Goal: Task Accomplishment & Management: Complete application form

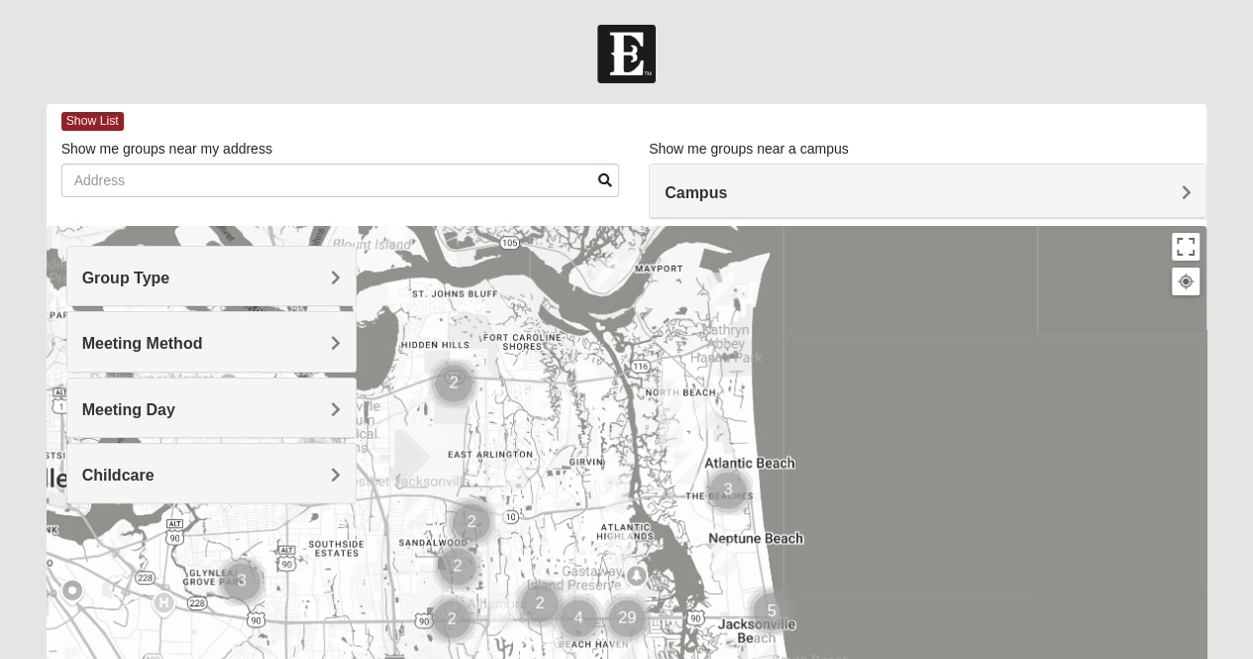
click at [239, 270] on h4 "Group Type" at bounding box center [211, 277] width 259 height 19
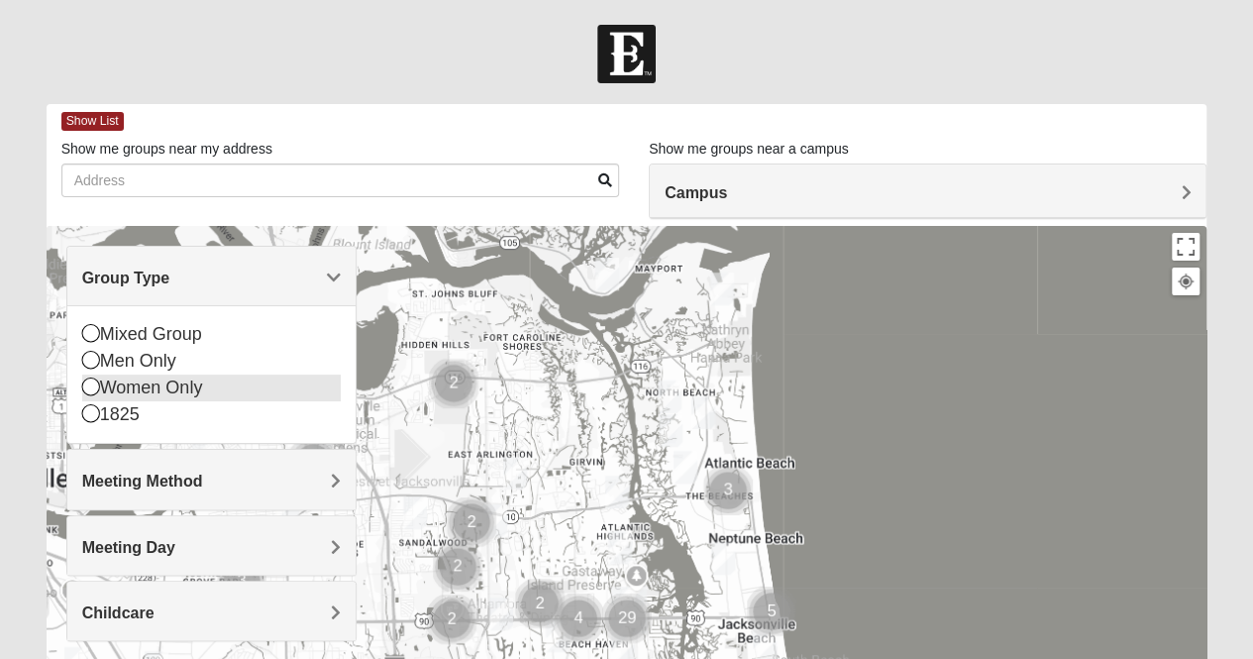
click at [95, 389] on icon at bounding box center [91, 386] width 18 height 18
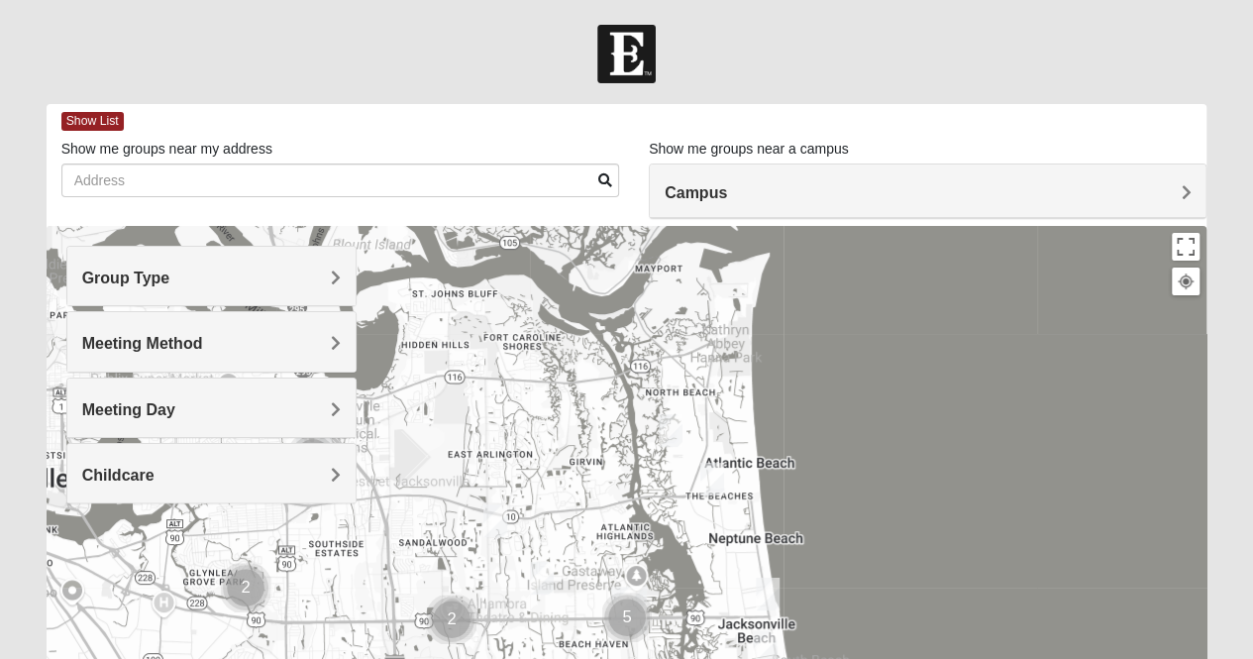
click at [347, 339] on div "Meeting Method" at bounding box center [211, 341] width 288 height 58
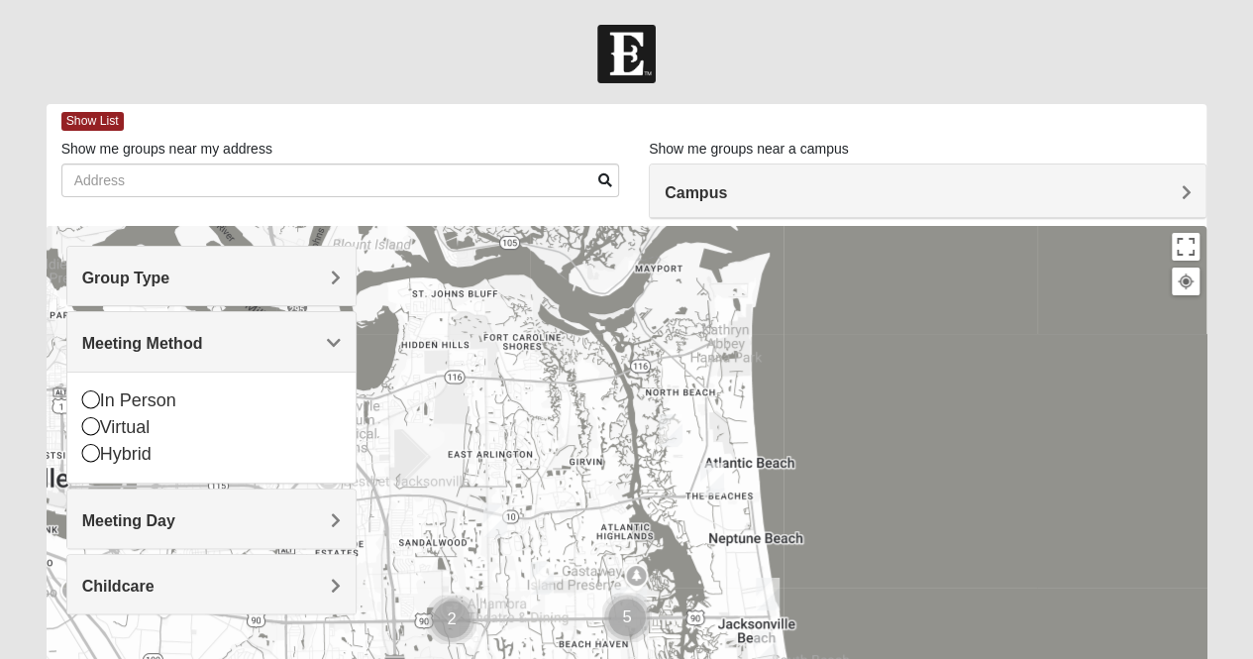
click at [73, 397] on div "In Person Virtual Hybrid" at bounding box center [211, 427] width 288 height 111
click at [89, 399] on icon at bounding box center [91, 399] width 18 height 18
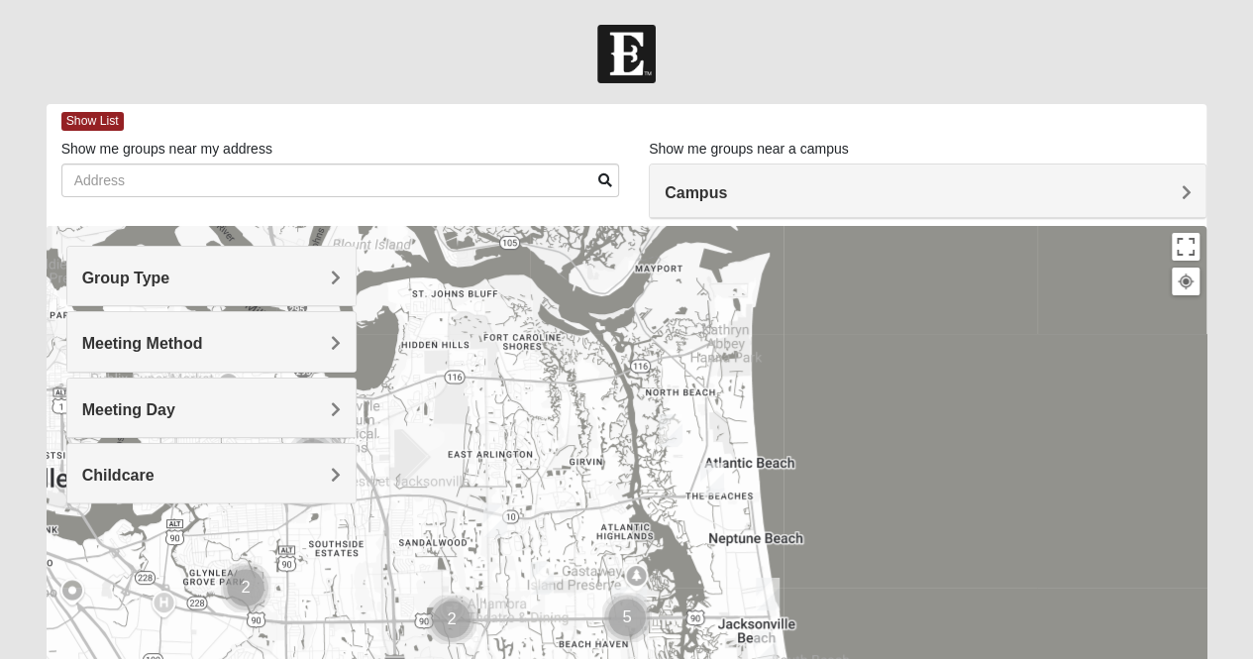
click at [180, 411] on h4 "Meeting Day" at bounding box center [211, 409] width 259 height 19
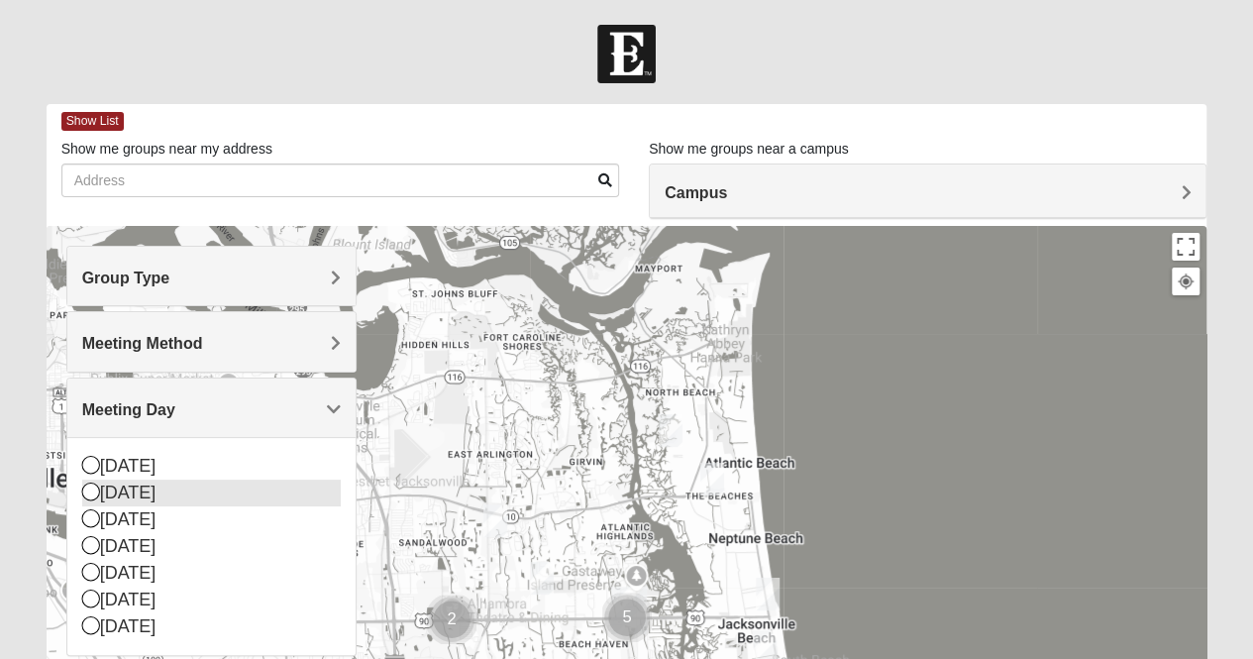
click at [93, 490] on icon at bounding box center [91, 491] width 18 height 18
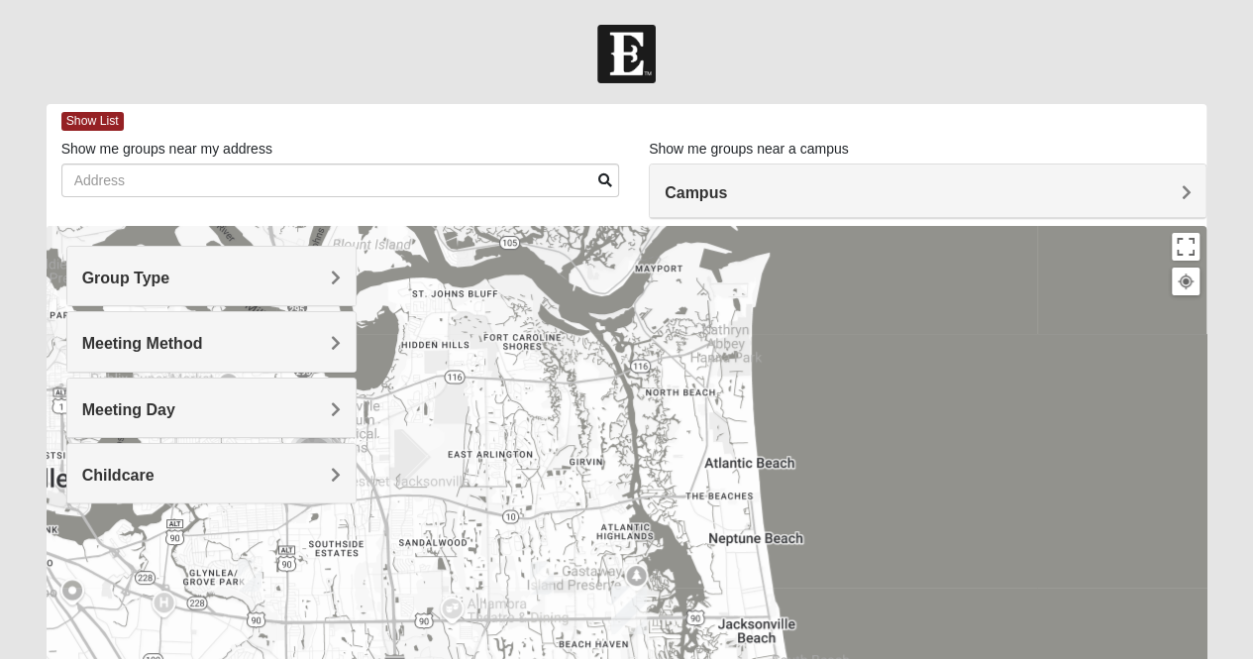
click at [155, 469] on span "Childcare" at bounding box center [118, 475] width 72 height 17
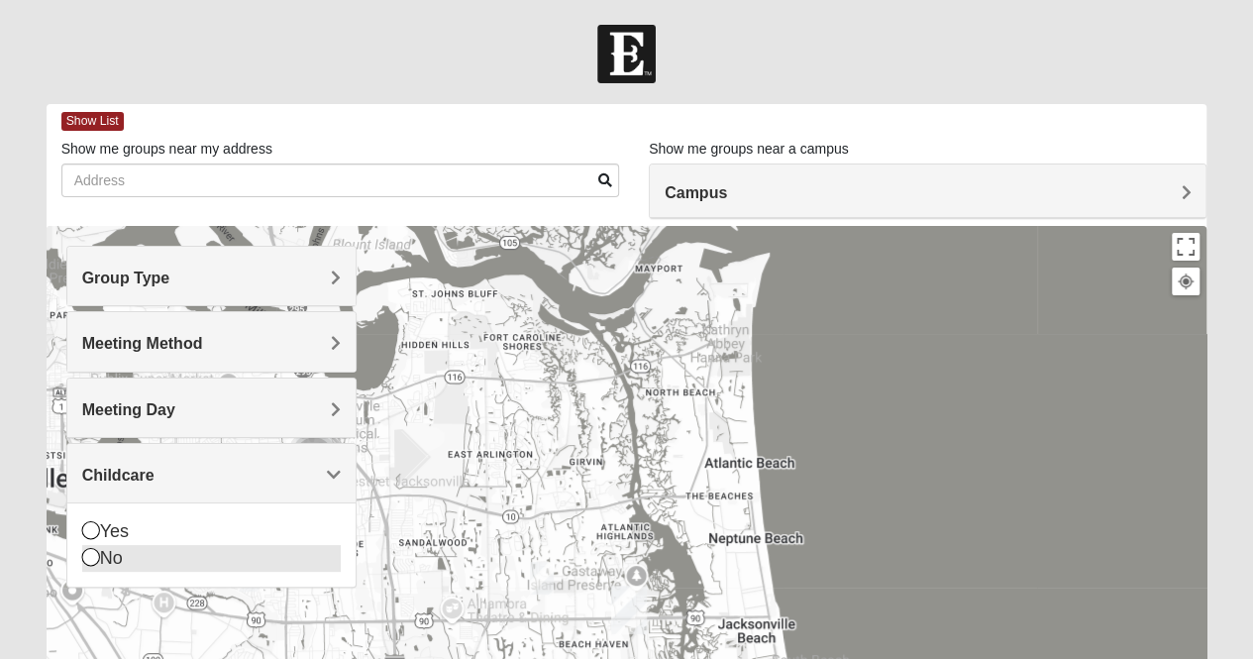
click at [95, 552] on icon at bounding box center [91, 557] width 18 height 18
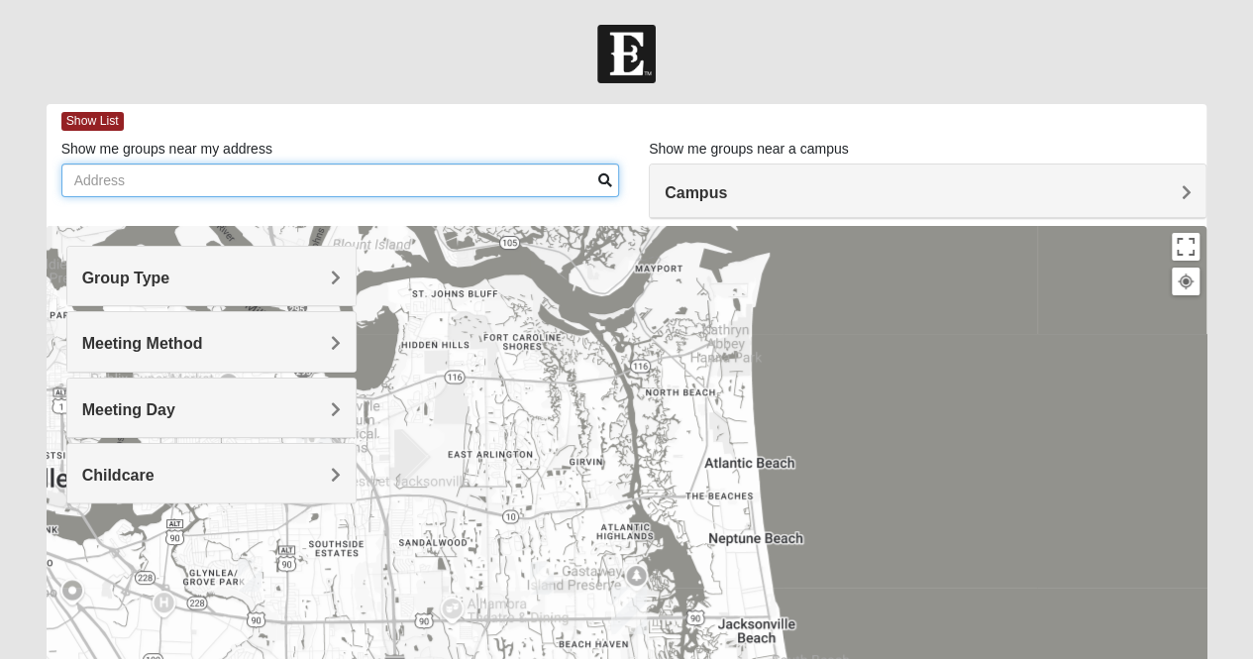
click at [220, 181] on input "Show me groups near my address" at bounding box center [340, 180] width 558 height 34
type input "2"
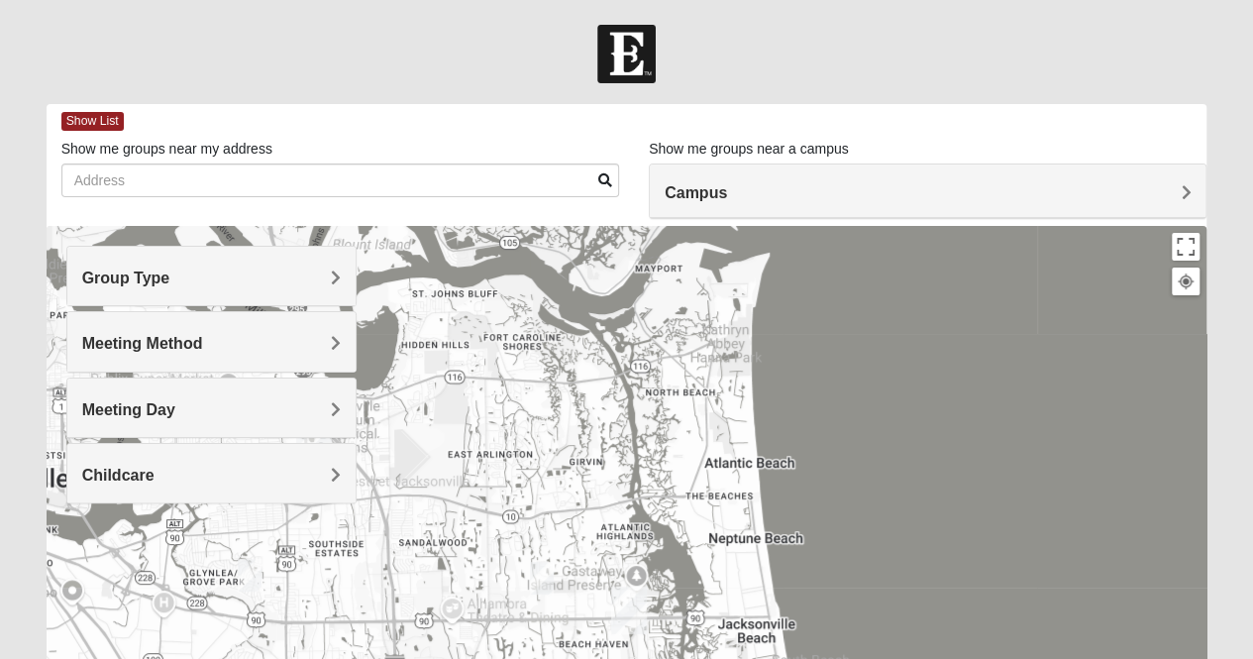
click at [764, 190] on h4 "Campus" at bounding box center [928, 192] width 526 height 19
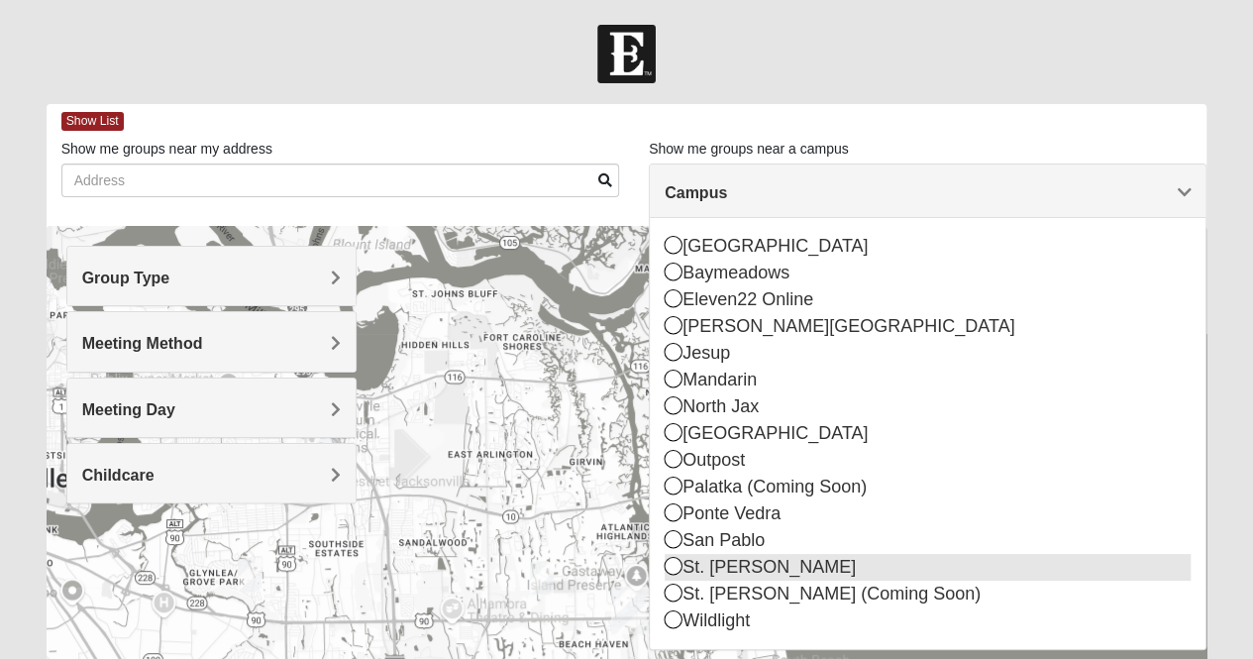
click at [672, 561] on icon at bounding box center [674, 566] width 18 height 18
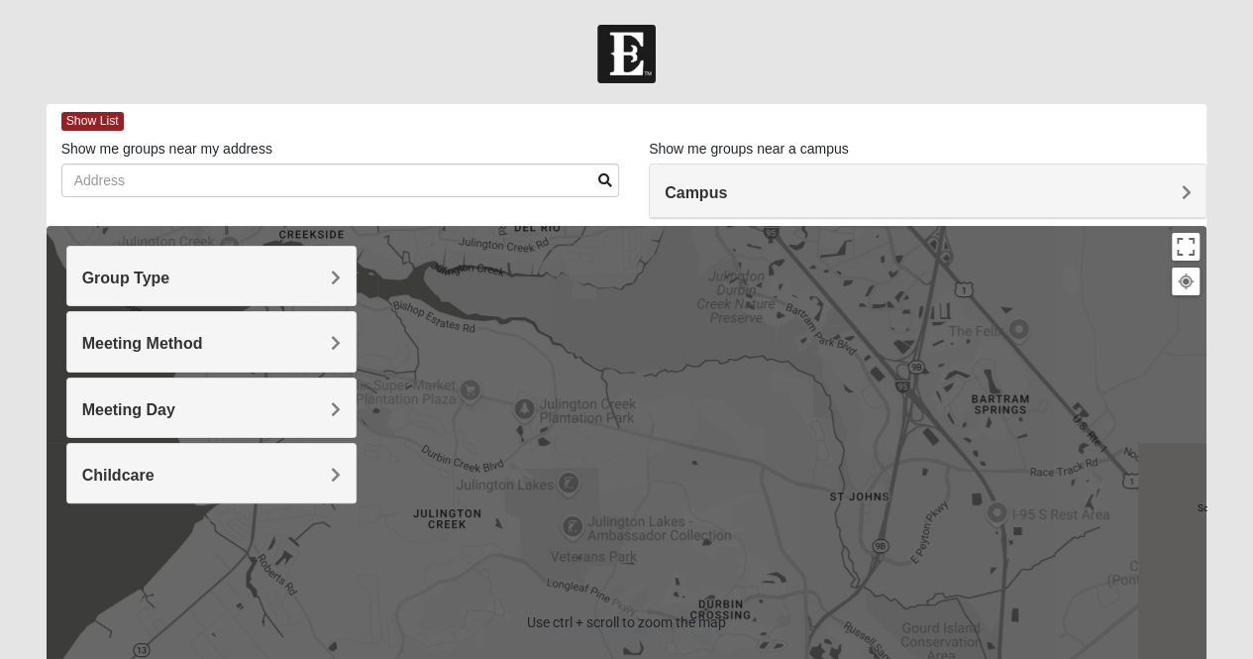
click at [307, 261] on div "Group Type" at bounding box center [211, 276] width 288 height 58
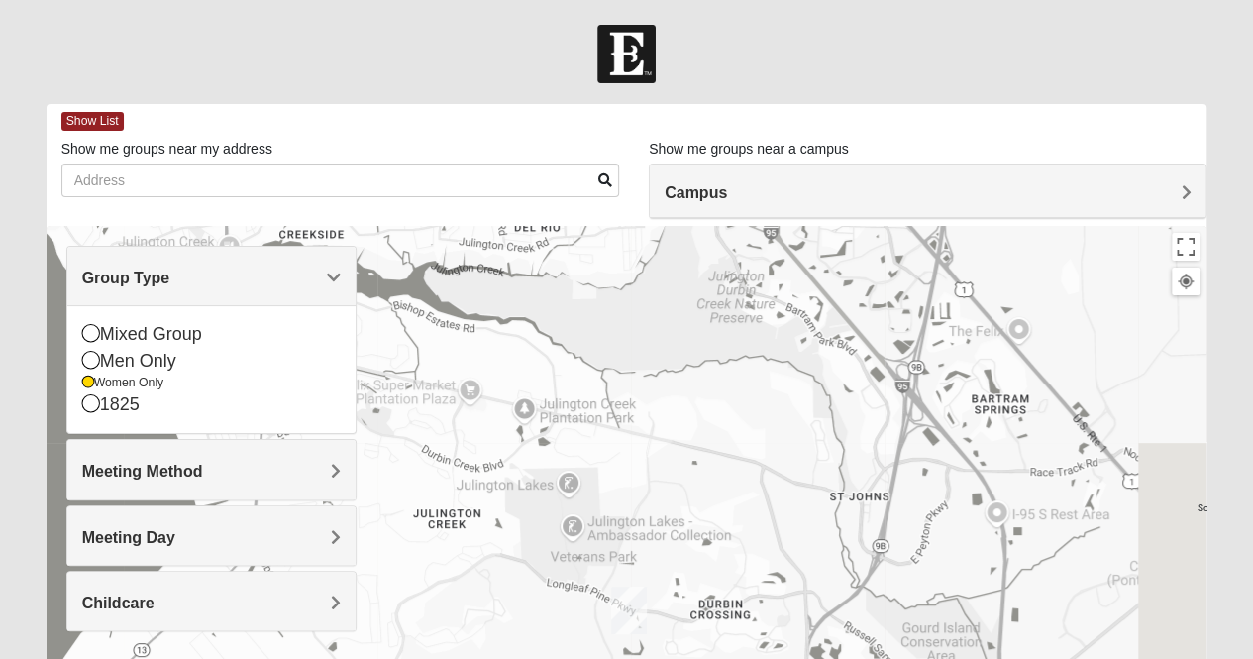
click at [250, 484] on div "Meeting Method" at bounding box center [211, 469] width 288 height 58
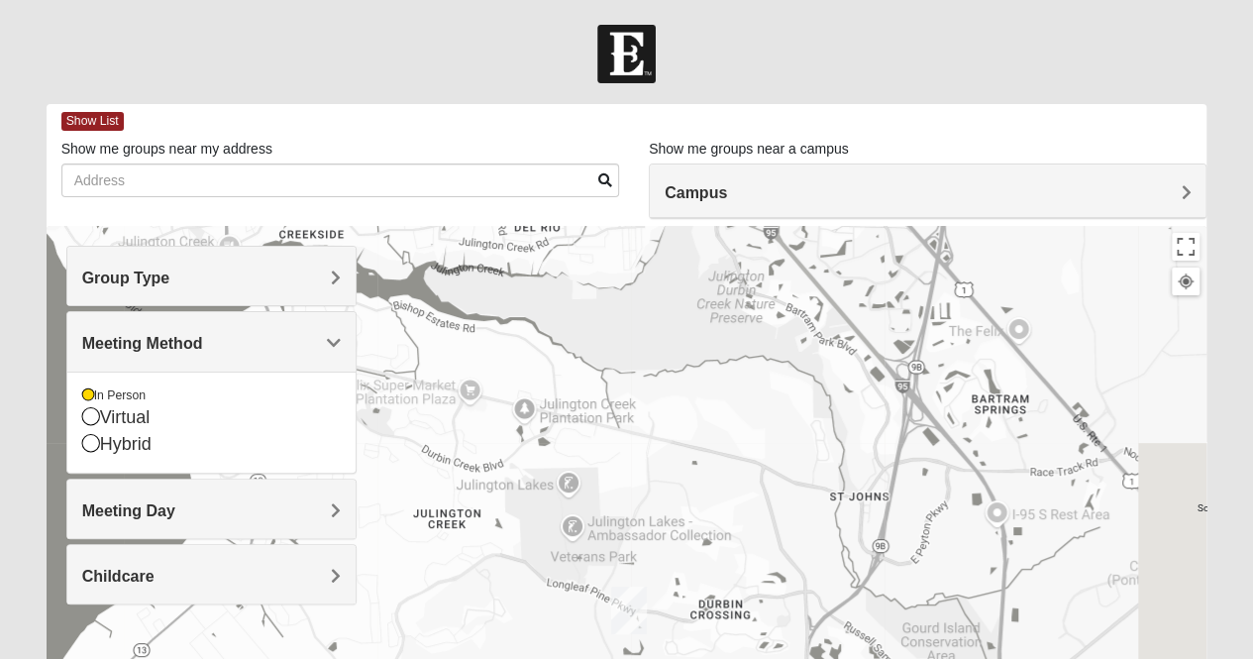
click at [246, 502] on h4 "Meeting Day" at bounding box center [211, 510] width 259 height 19
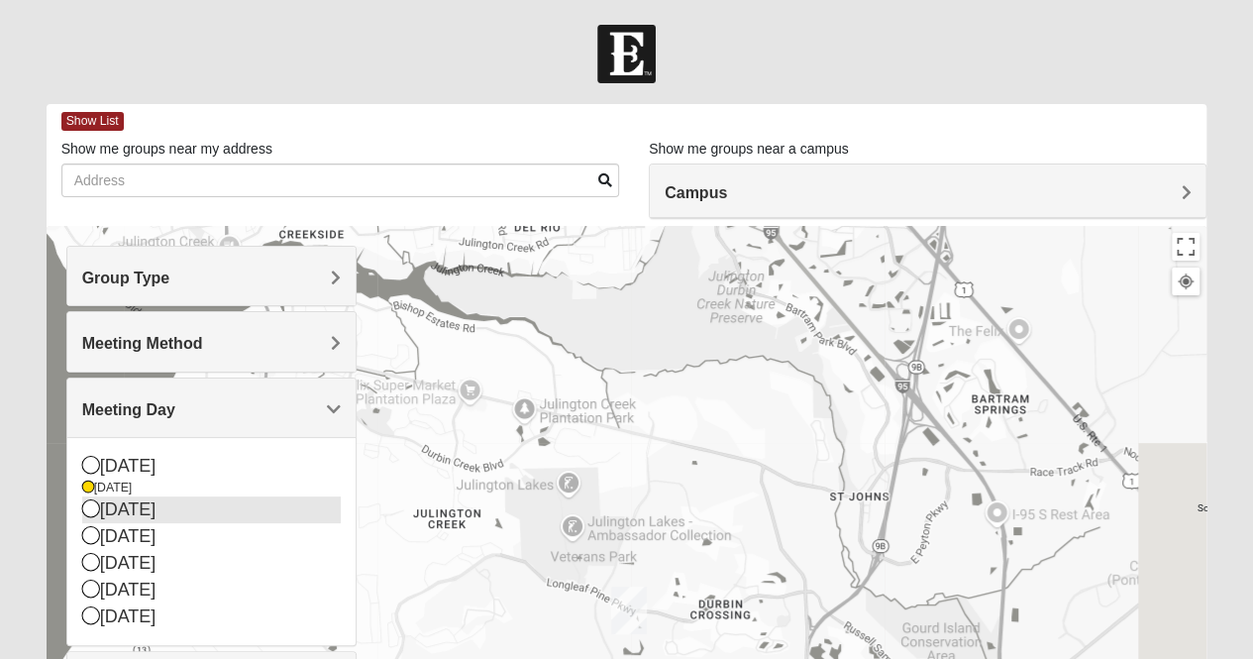
click at [96, 506] on icon at bounding box center [91, 508] width 18 height 18
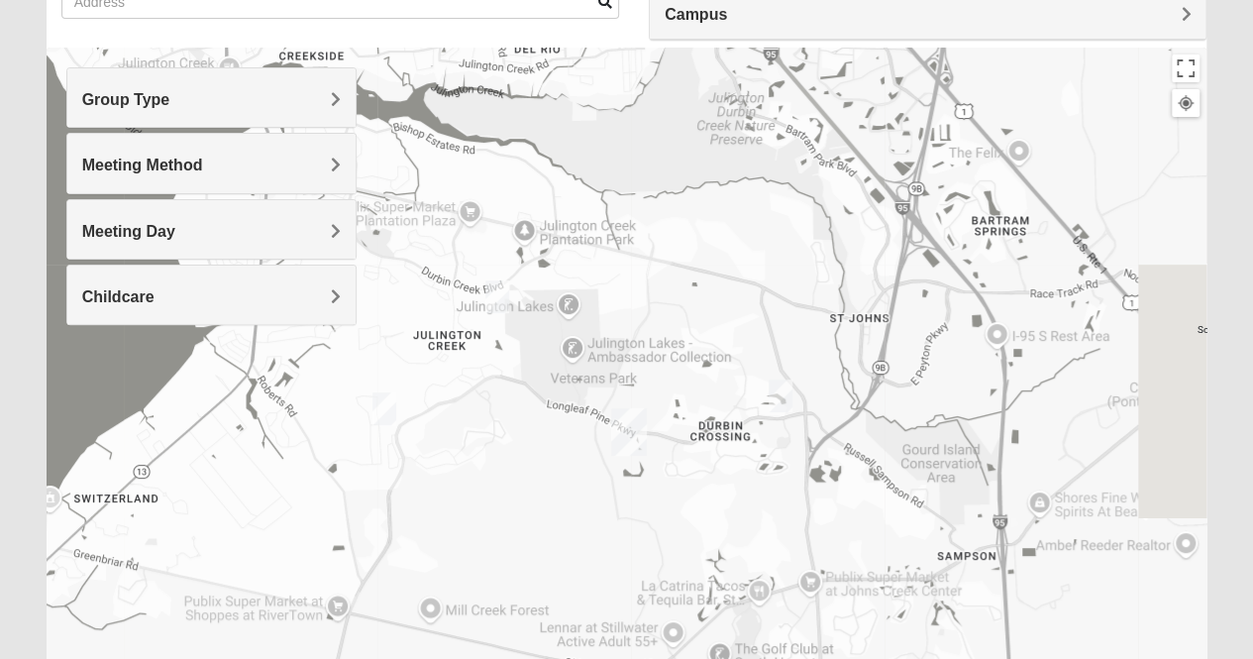
scroll to position [179, 0]
click at [779, 387] on img "Womens Caro 32259" at bounding box center [781, 395] width 40 height 49
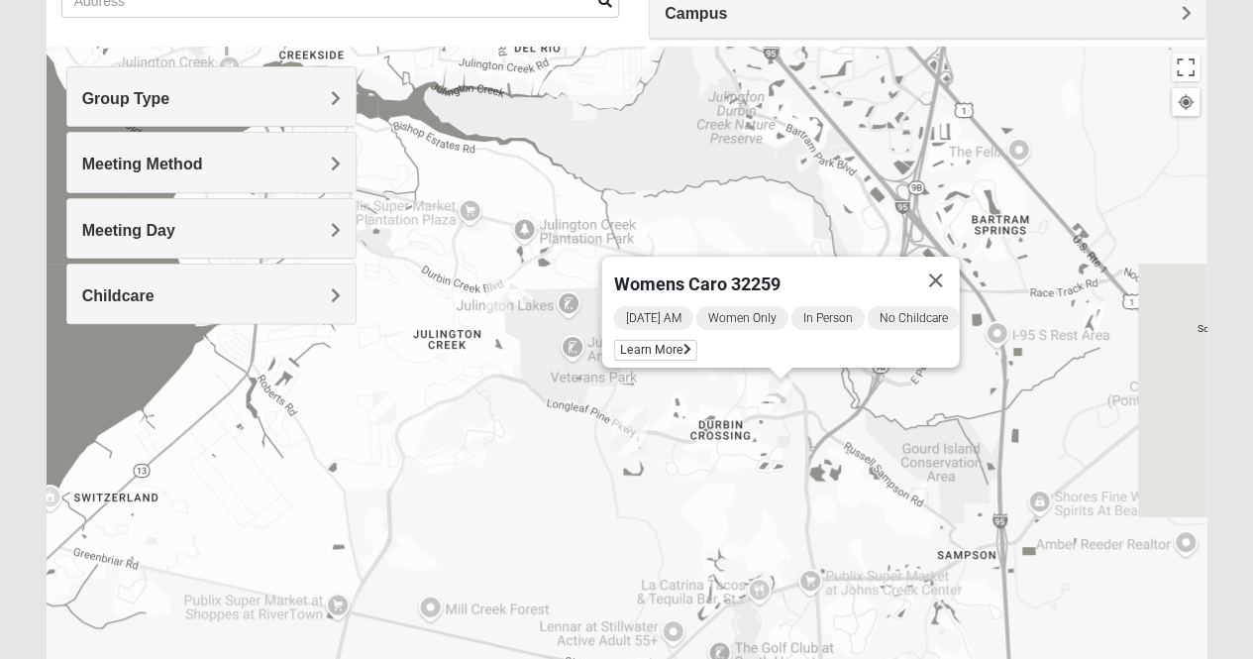
click at [497, 294] on img "Womens Iliff 32259" at bounding box center [498, 295] width 40 height 49
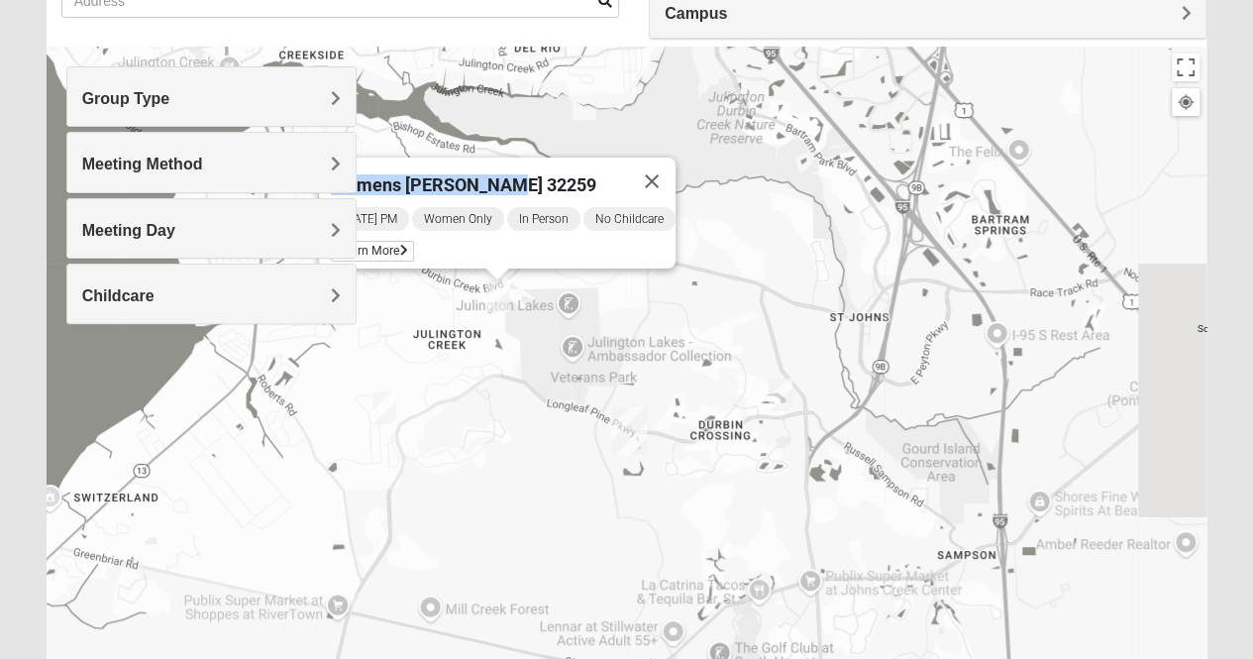
drag, startPoint x: 519, startPoint y: 164, endPoint x: 674, endPoint y: 144, distance: 155.9
click at [674, 144] on div "Womens Iliff 32259 Tuesday PM Women Only In Person No Childcare Learn More" at bounding box center [627, 443] width 1161 height 793
click at [498, 298] on img "Womens Iliff 32259" at bounding box center [498, 295] width 40 height 49
click at [384, 413] on img "Womens Crane 32259" at bounding box center [385, 407] width 40 height 49
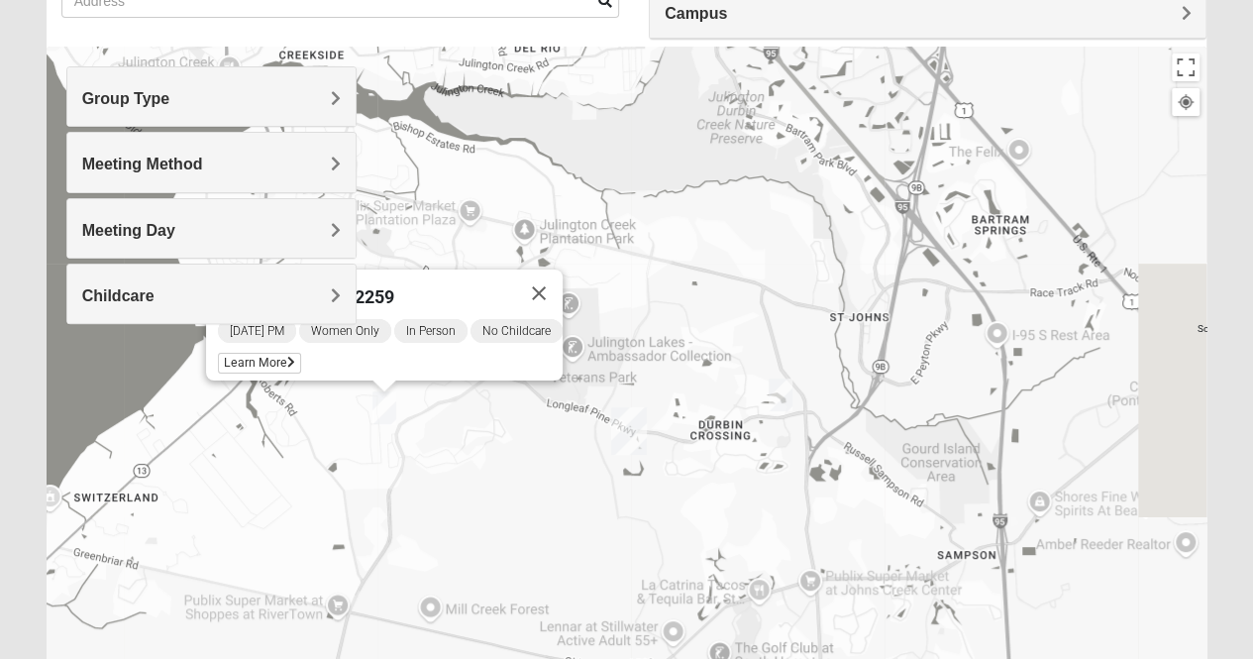
click at [152, 217] on div "Meeting Day" at bounding box center [211, 228] width 288 height 58
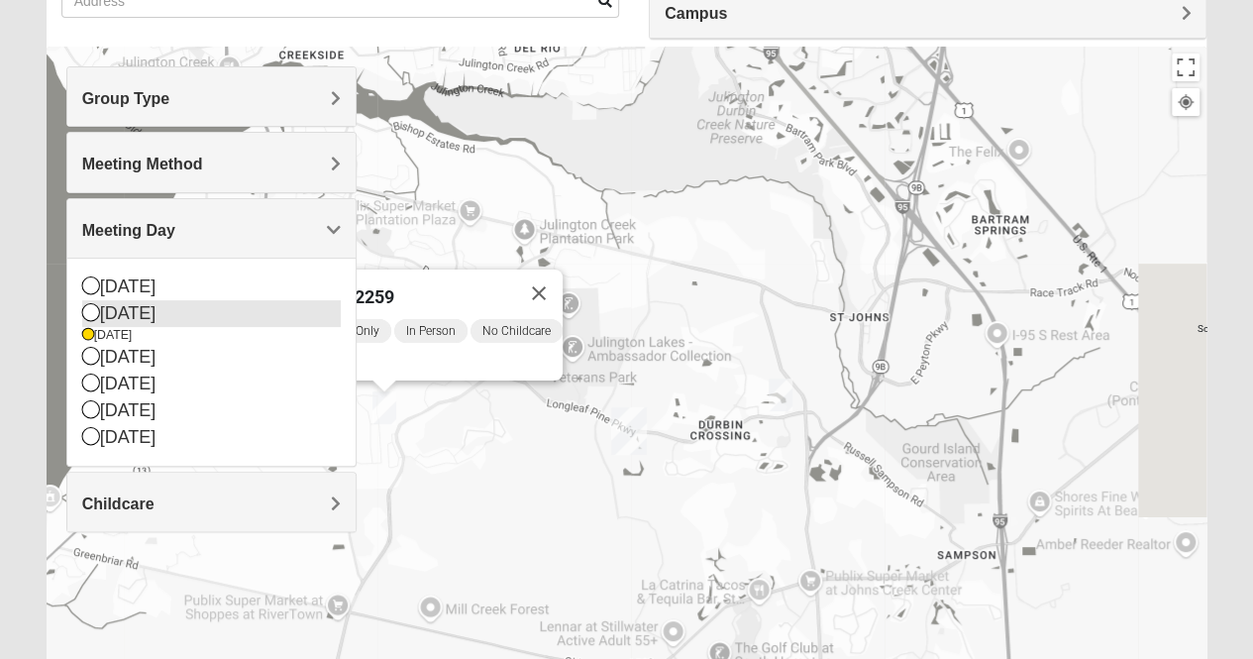
click at [105, 310] on div "Monday" at bounding box center [211, 313] width 259 height 27
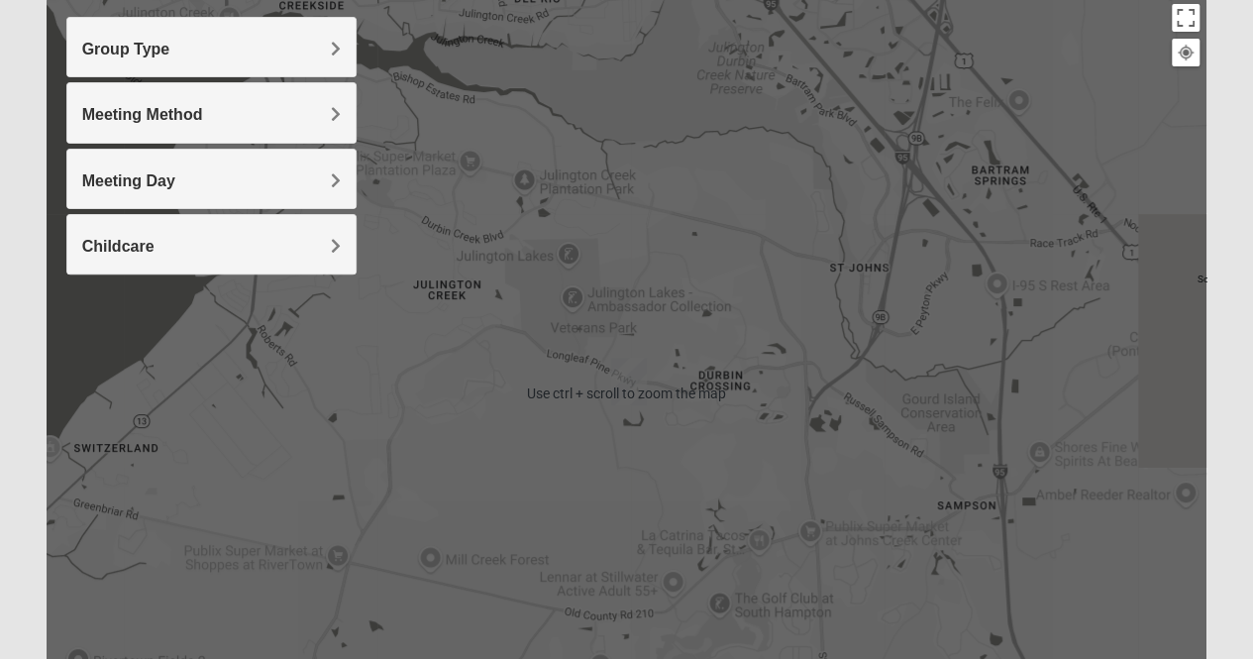
scroll to position [228, 0]
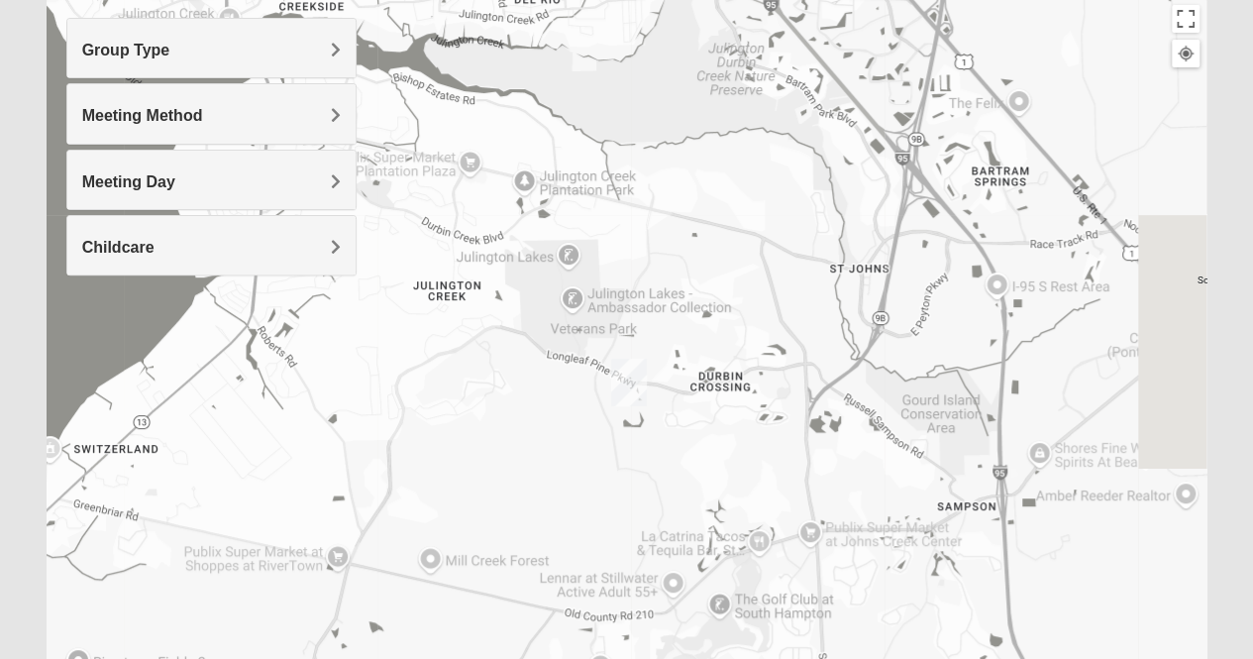
click at [177, 330] on div at bounding box center [627, 394] width 1161 height 793
click at [324, 179] on h4 "Meeting Day" at bounding box center [211, 181] width 259 height 19
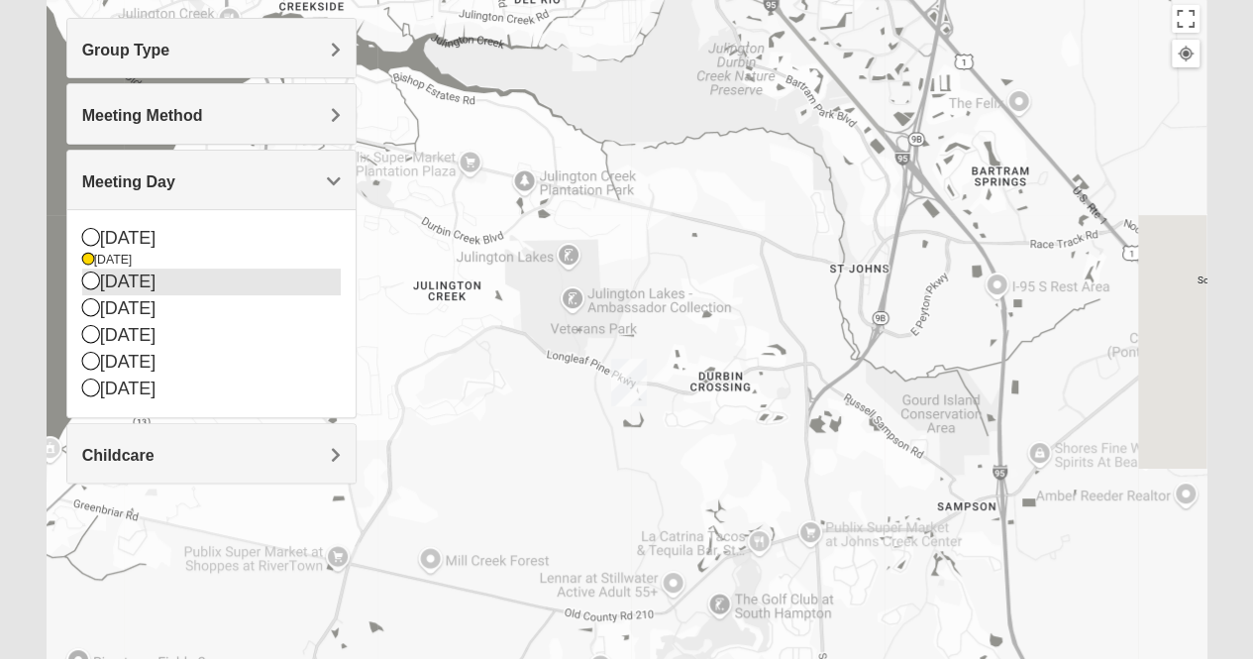
click at [93, 278] on icon at bounding box center [91, 280] width 18 height 18
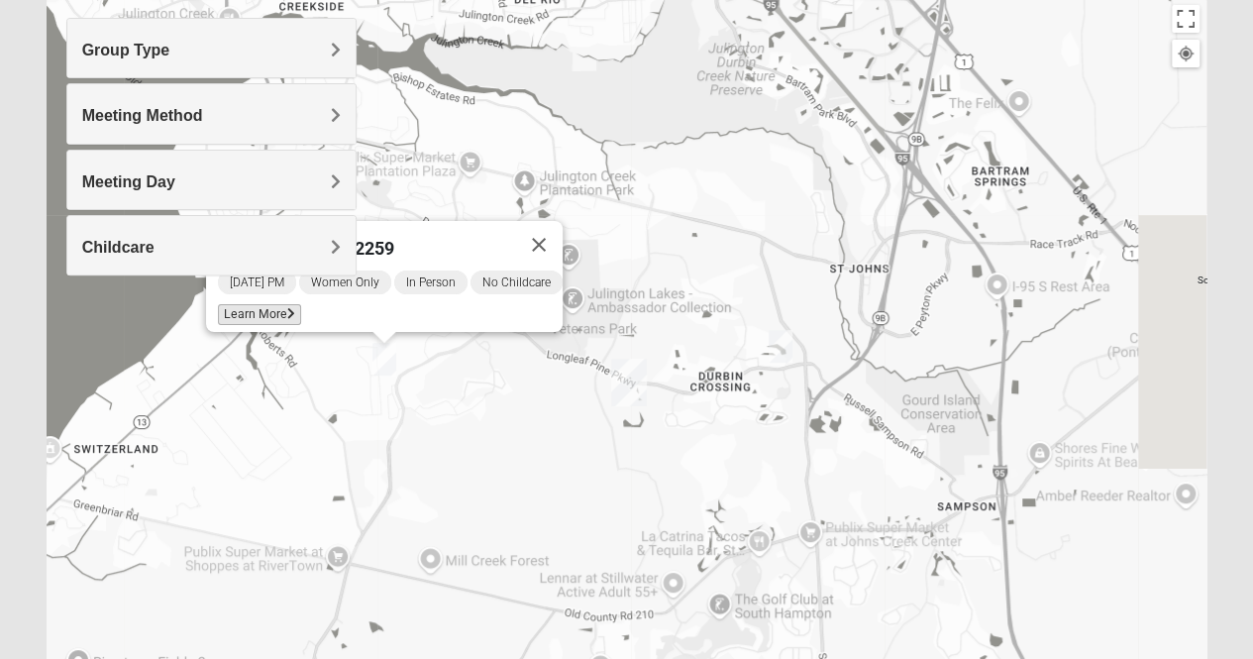
click at [245, 307] on span "Learn More" at bounding box center [259, 314] width 83 height 21
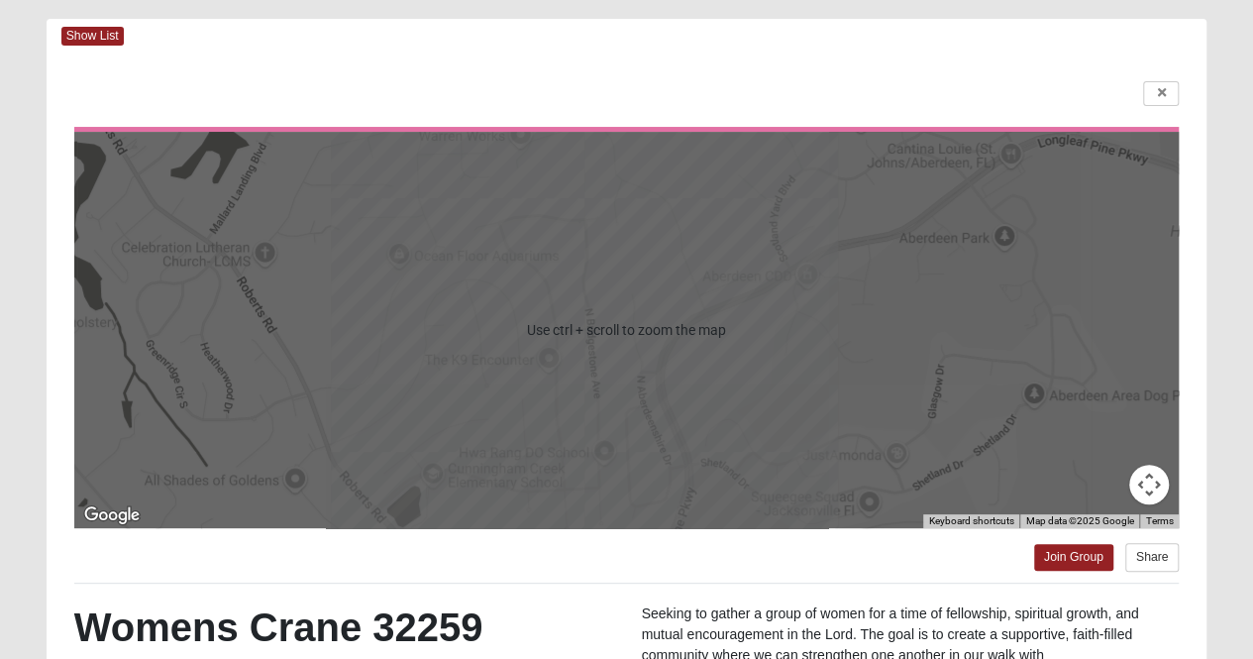
scroll to position [0, 0]
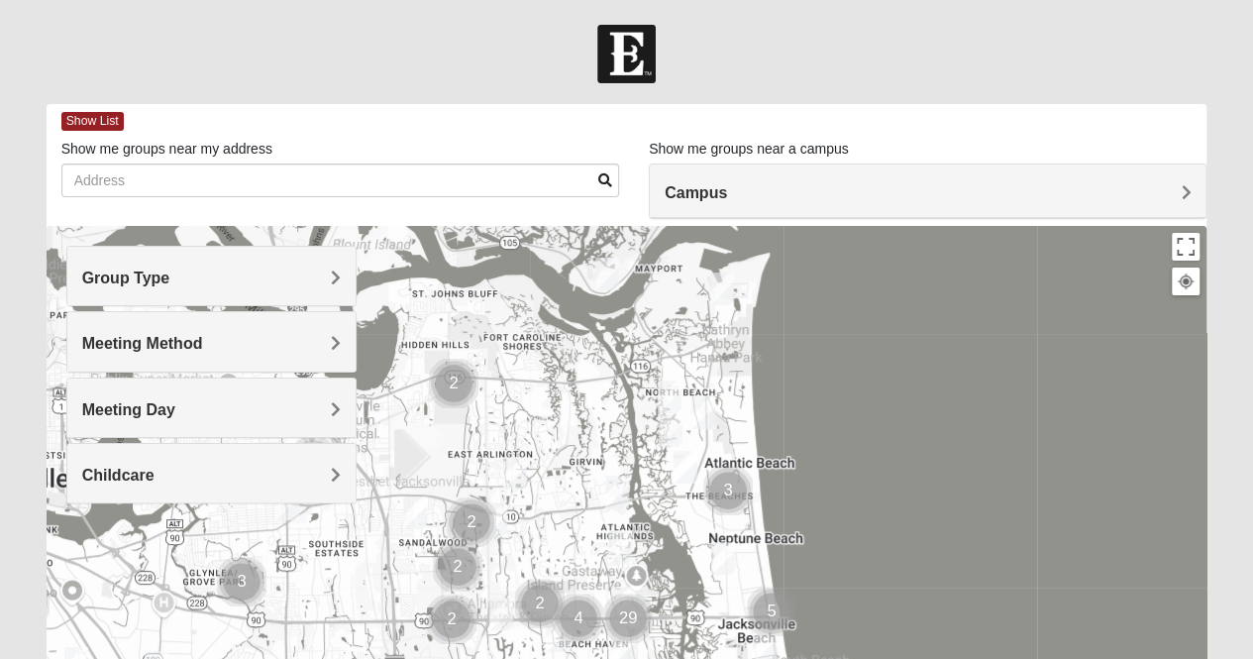
click at [284, 268] on h4 "Group Type" at bounding box center [211, 277] width 259 height 19
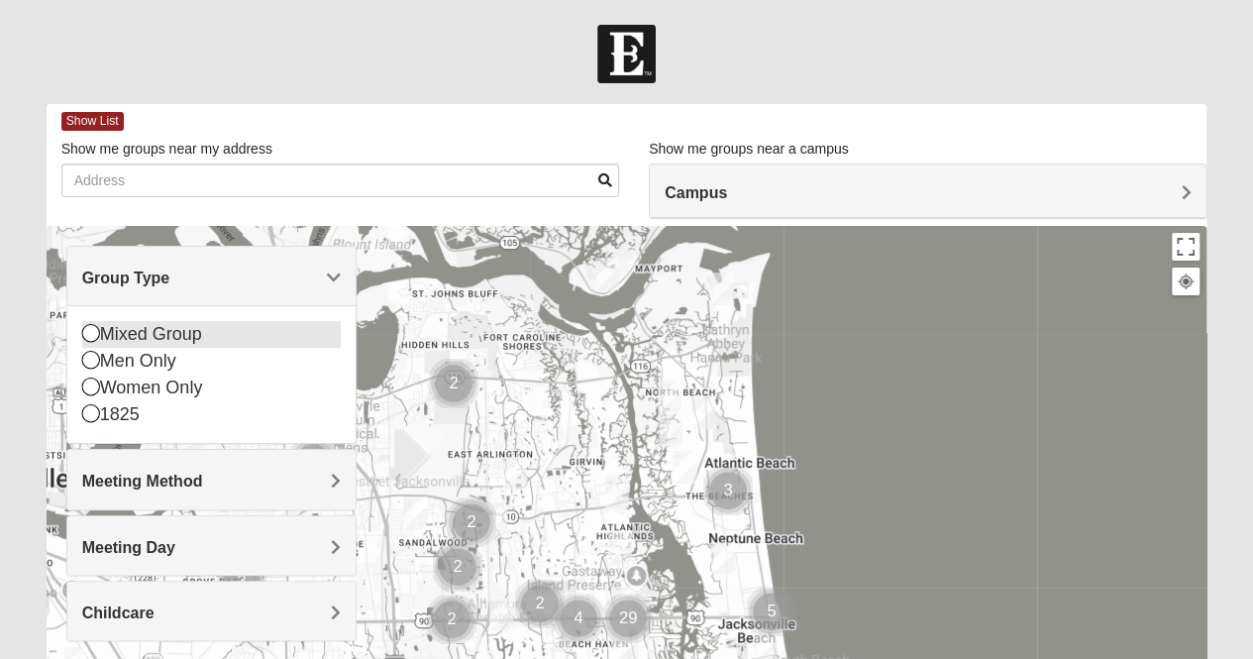
click at [89, 330] on icon at bounding box center [91, 333] width 18 height 18
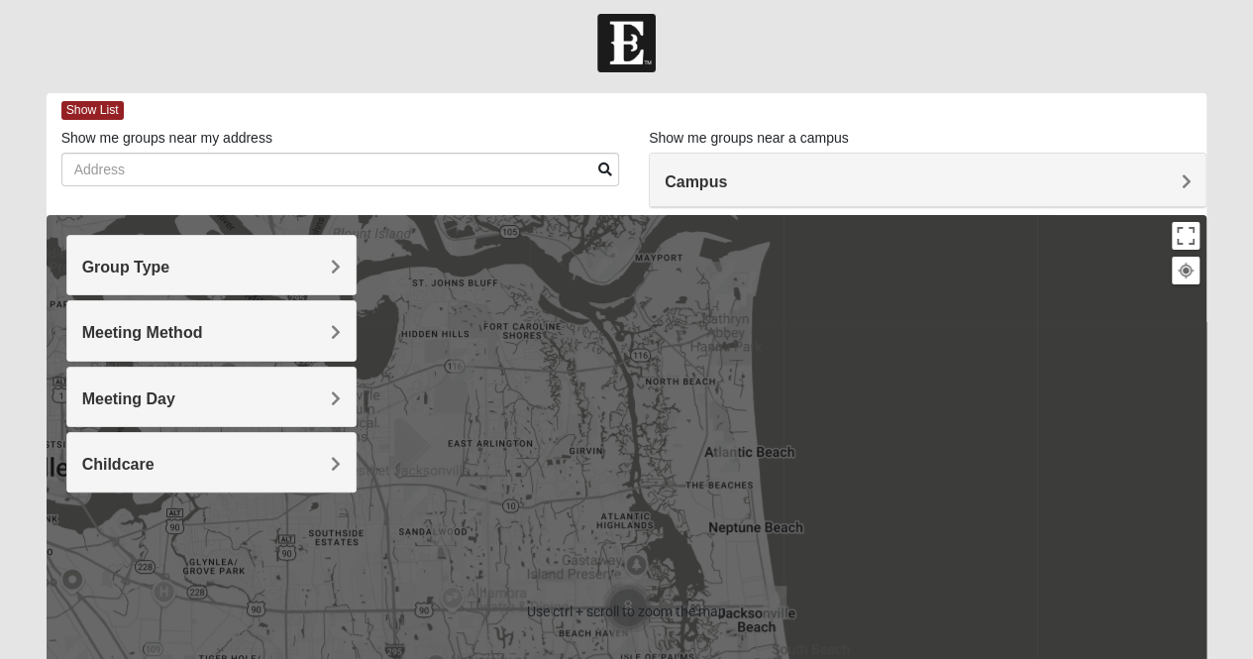
scroll to position [10, 0]
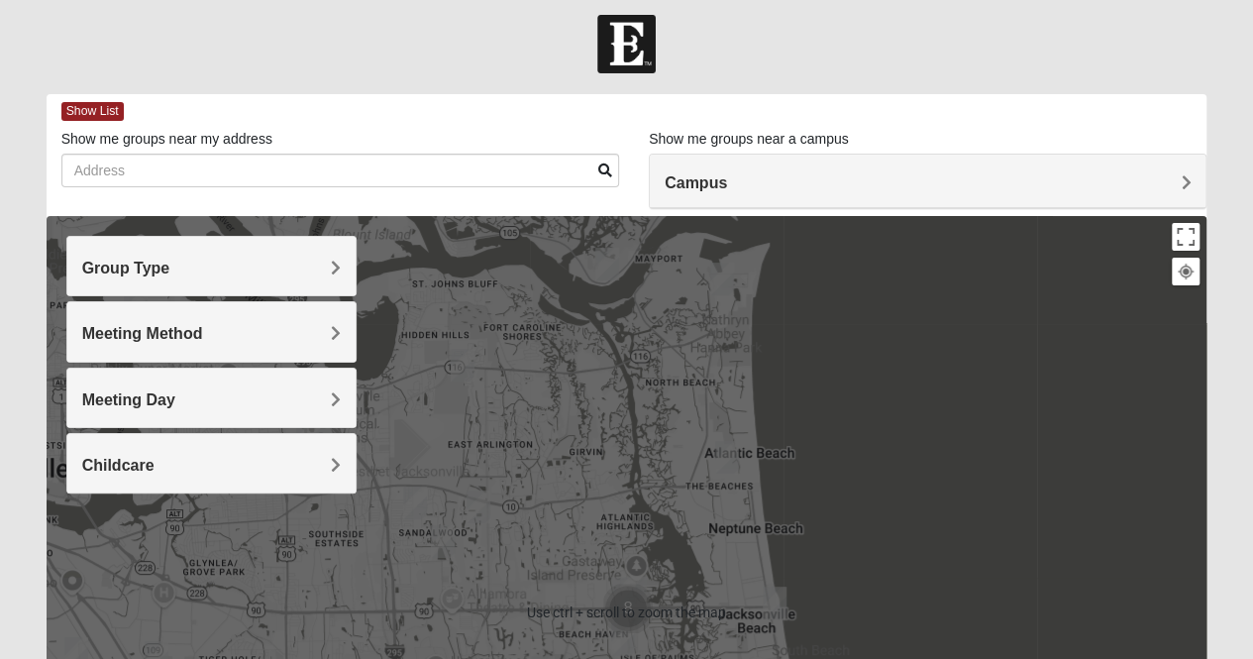
click at [755, 173] on h4 "Campus" at bounding box center [928, 182] width 526 height 19
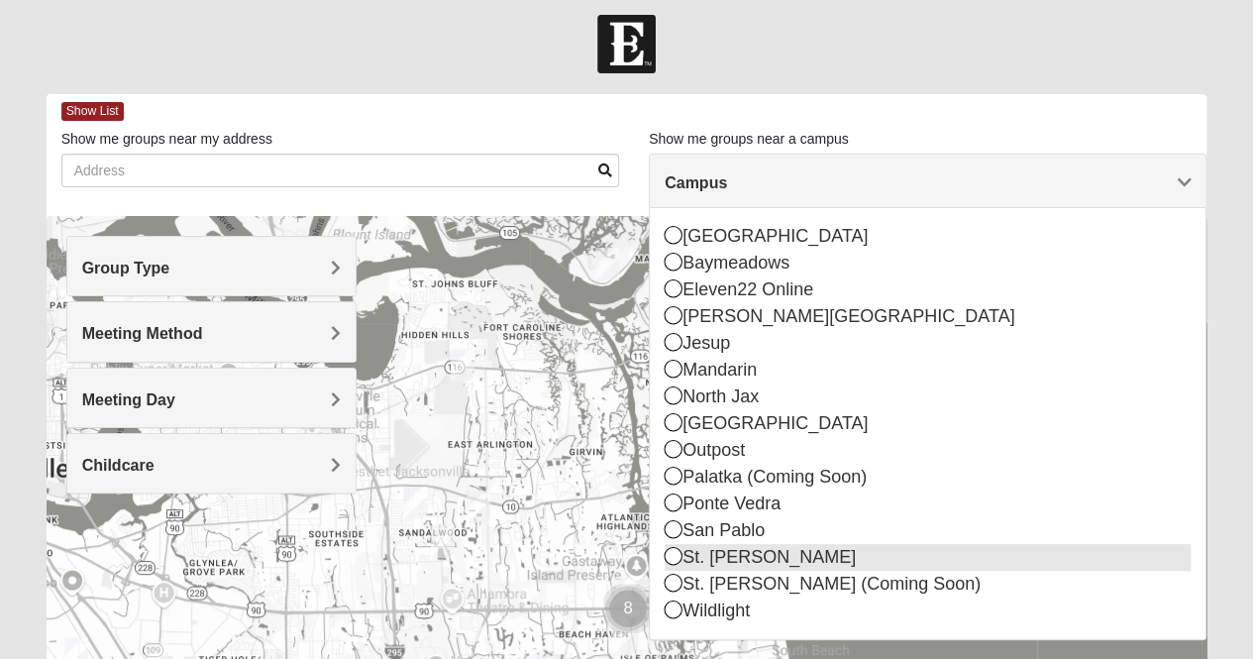
click at [673, 555] on icon at bounding box center [674, 556] width 18 height 18
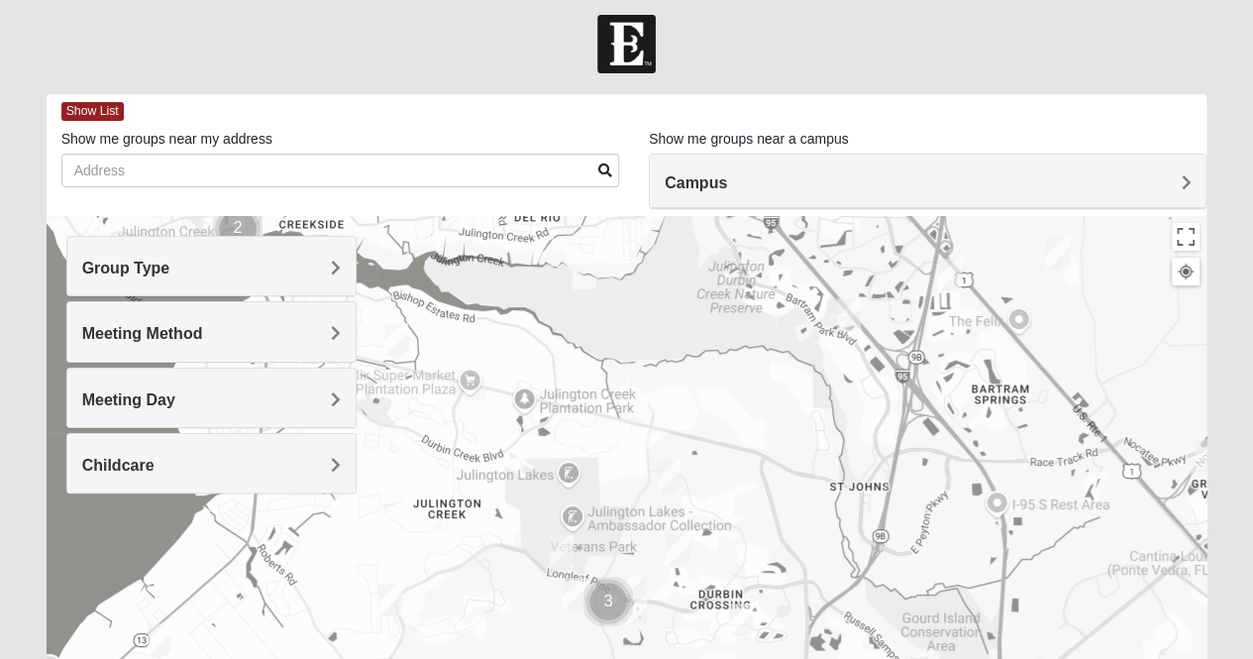
click at [572, 591] on img "Mixed Parks 32259" at bounding box center [575, 594] width 40 height 49
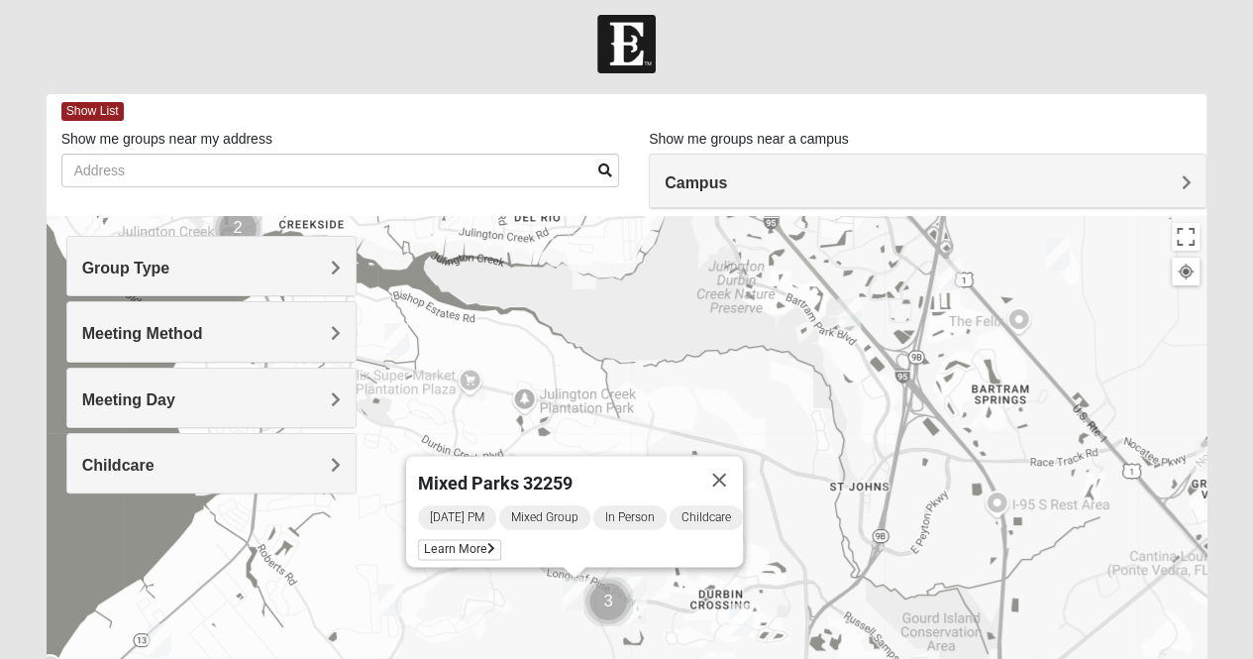
click at [735, 623] on img "Mixed Pline/Wednesday 32259" at bounding box center [741, 619] width 40 height 49
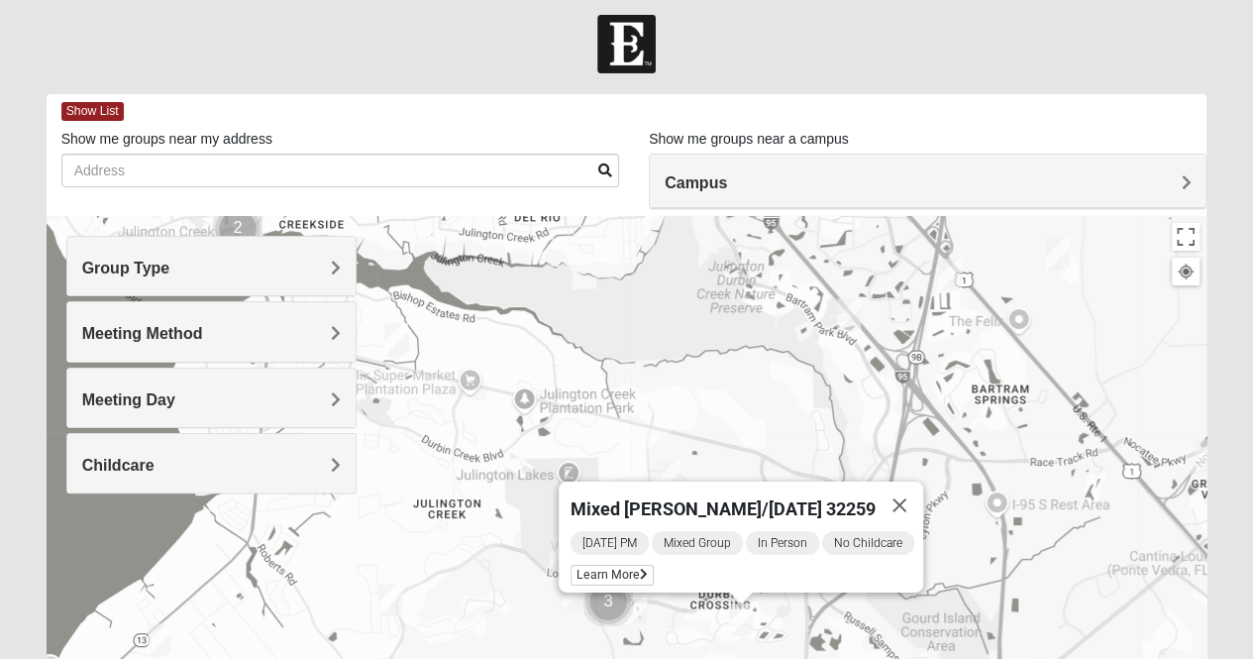
click at [728, 377] on div "Mixed Pline/Wednesday 32259 Wednesday PM Mixed Group In Person No Childcare Lea…" at bounding box center [627, 612] width 1161 height 793
click at [915, 496] on button "Close" at bounding box center [900, 505] width 48 height 48
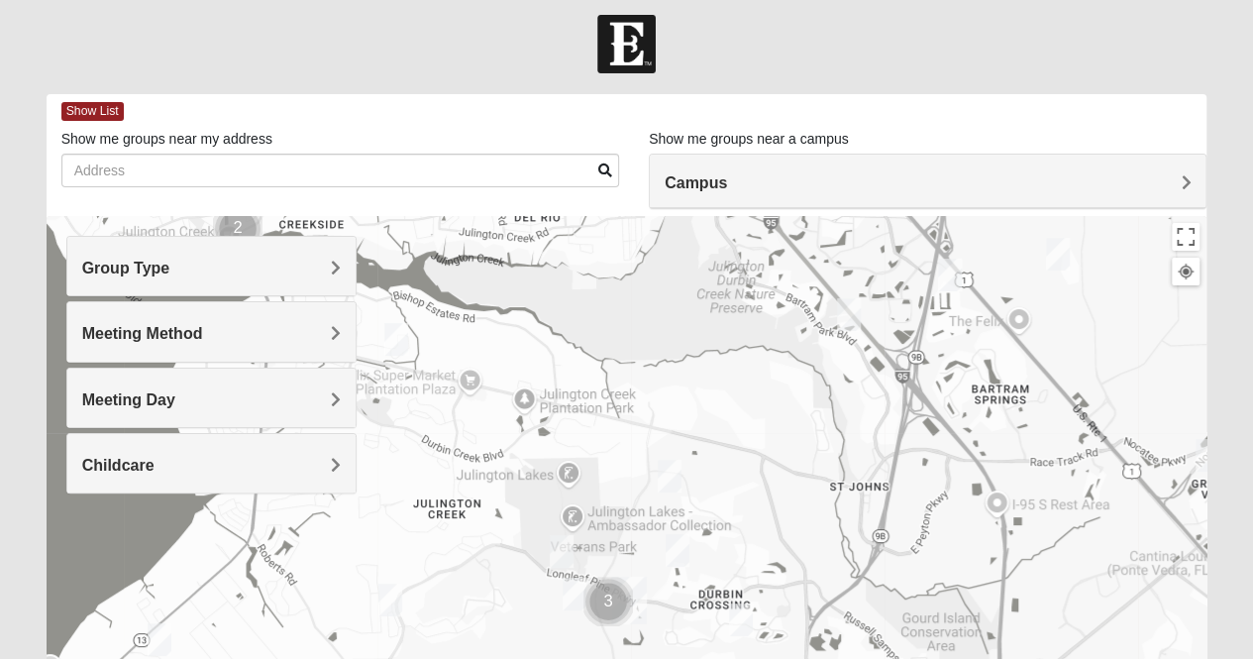
click at [563, 550] on img "Mixed Clark 32259" at bounding box center [562, 551] width 40 height 49
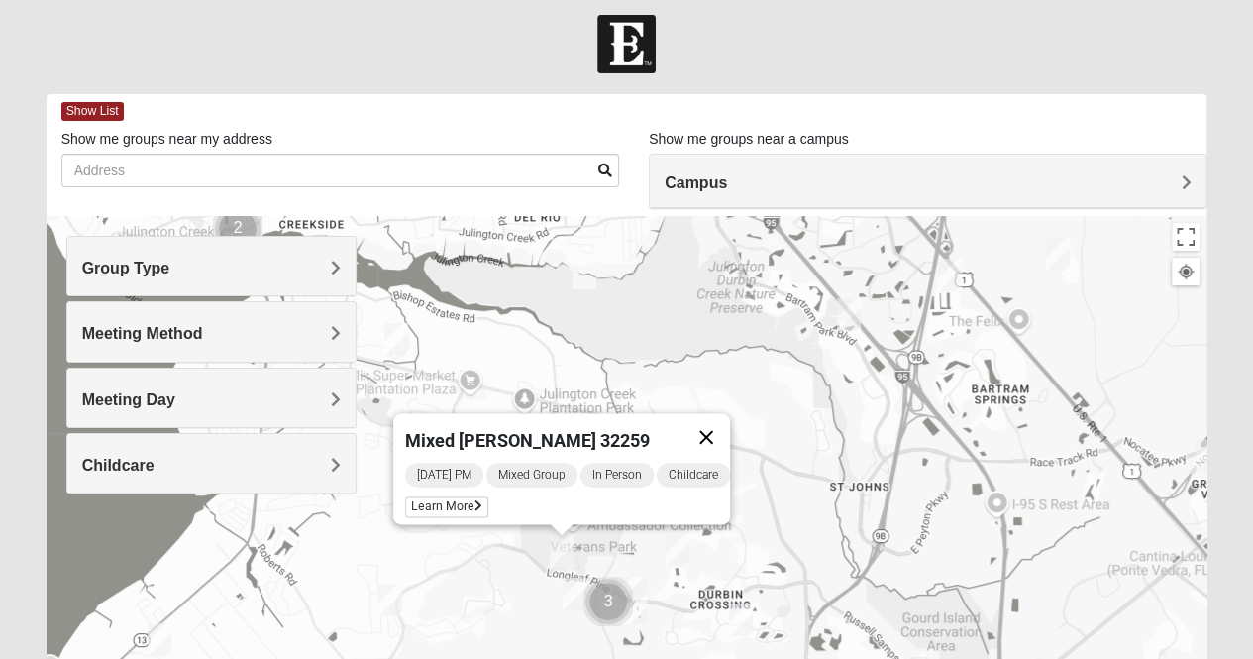
click at [713, 426] on button "Close" at bounding box center [707, 437] width 48 height 48
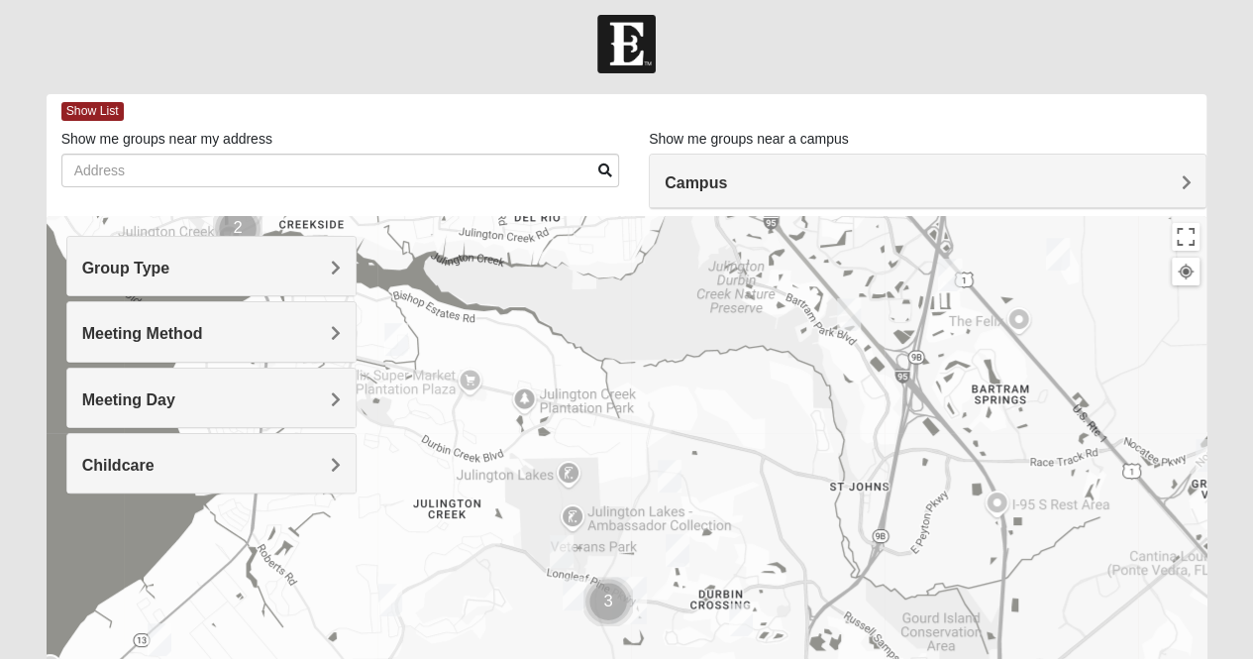
click at [206, 263] on h4 "Group Type" at bounding box center [211, 268] width 259 height 19
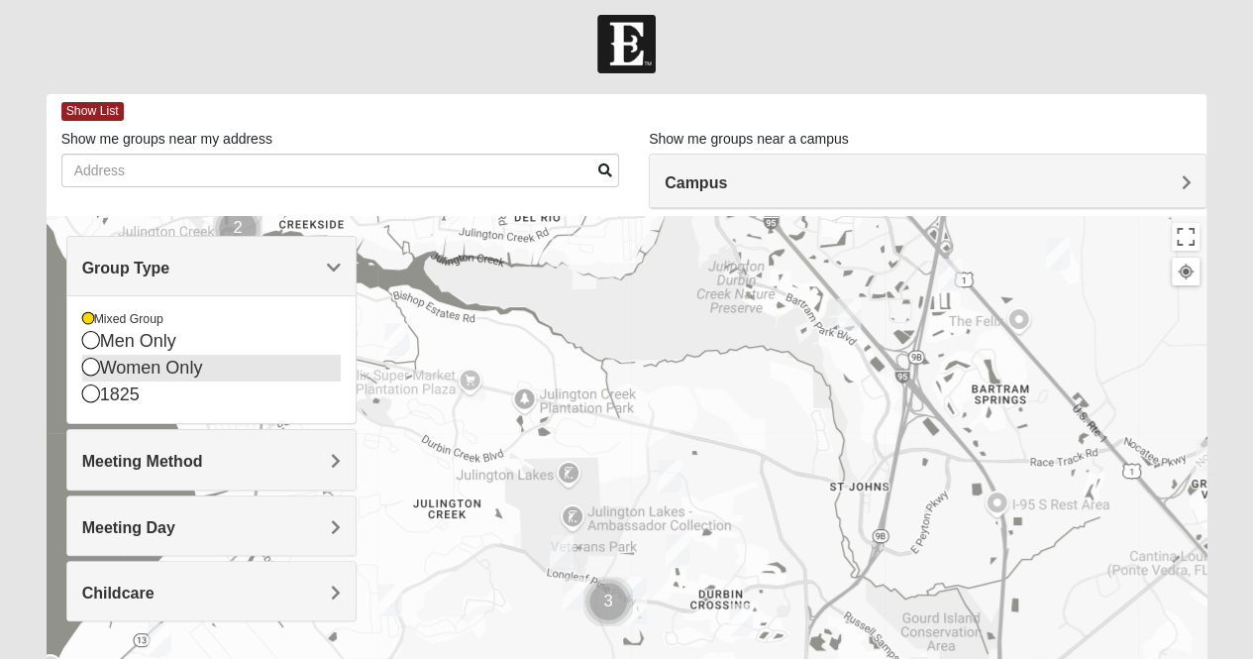
click at [90, 366] on icon at bounding box center [91, 367] width 18 height 18
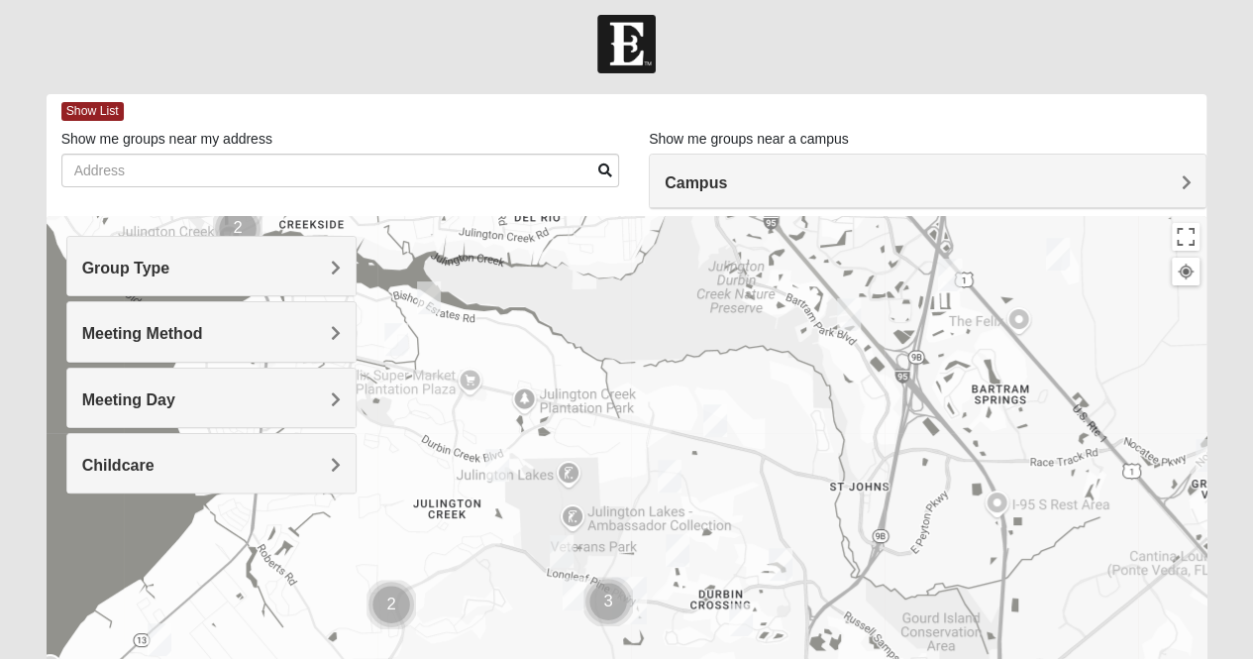
click at [428, 294] on img "Womens Rippa 32259" at bounding box center [429, 297] width 40 height 49
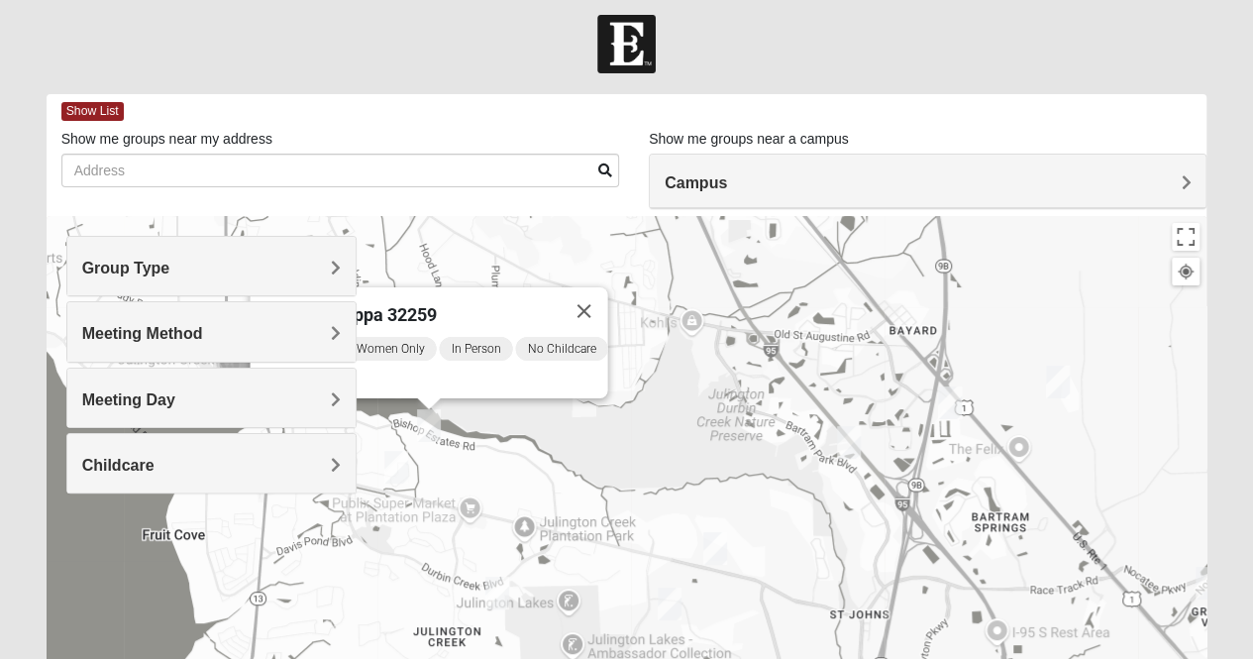
click at [480, 309] on div "Womens Rippa 32259" at bounding box center [411, 311] width 298 height 48
click at [314, 362] on div "Group Type Mixed Group Men Only Women Only 1825 Meeting Method In Person Virtua…" at bounding box center [211, 365] width 290 height 258
click at [303, 364] on div "Group Type Mixed Group Men Only Women Only 1825 Meeting Method In Person Virtua…" at bounding box center [211, 365] width 290 height 258
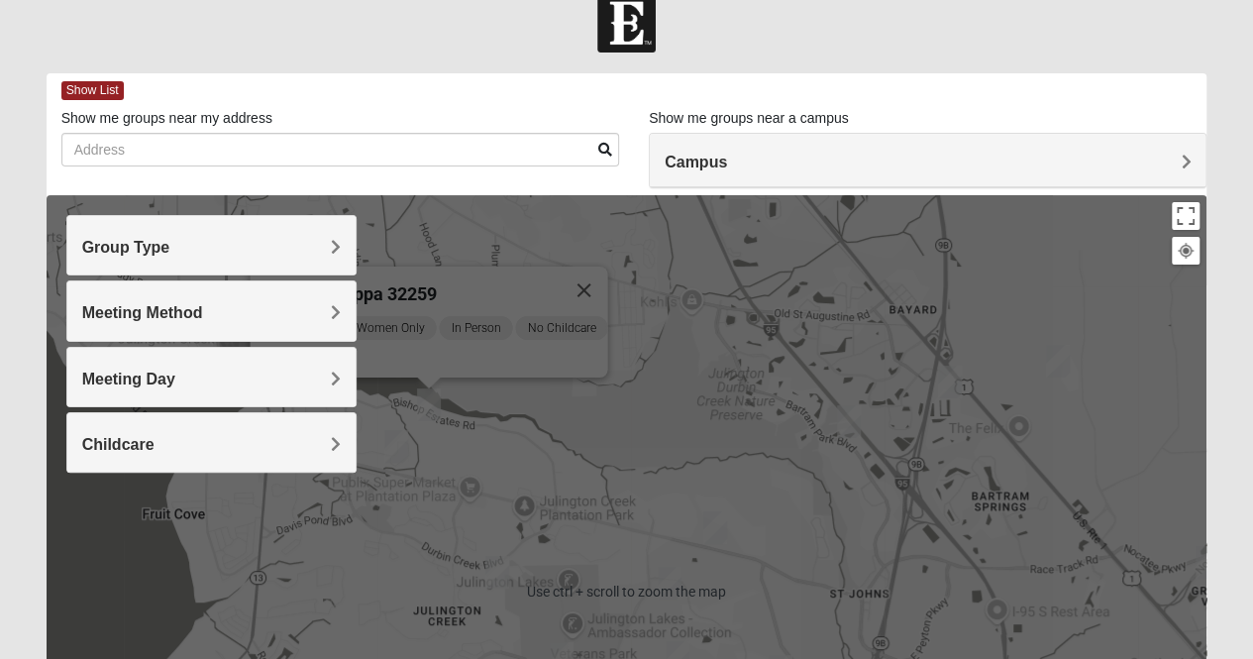
scroll to position [13, 0]
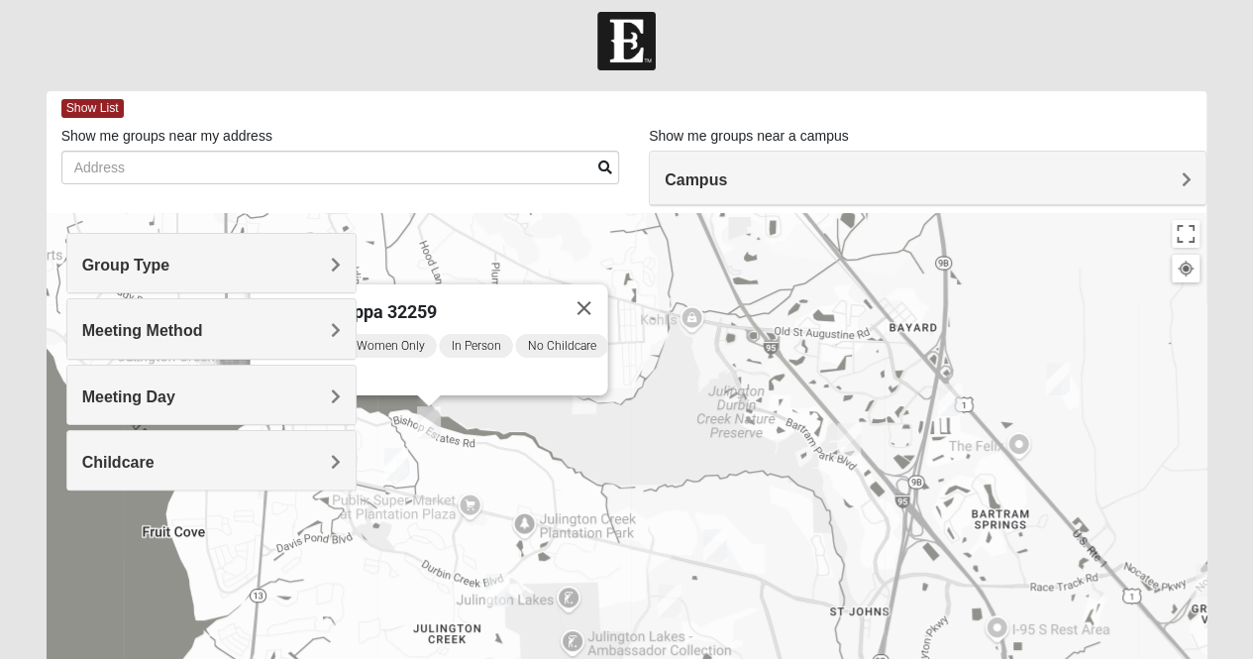
click at [287, 366] on div "Meeting Day" at bounding box center [211, 395] width 288 height 58
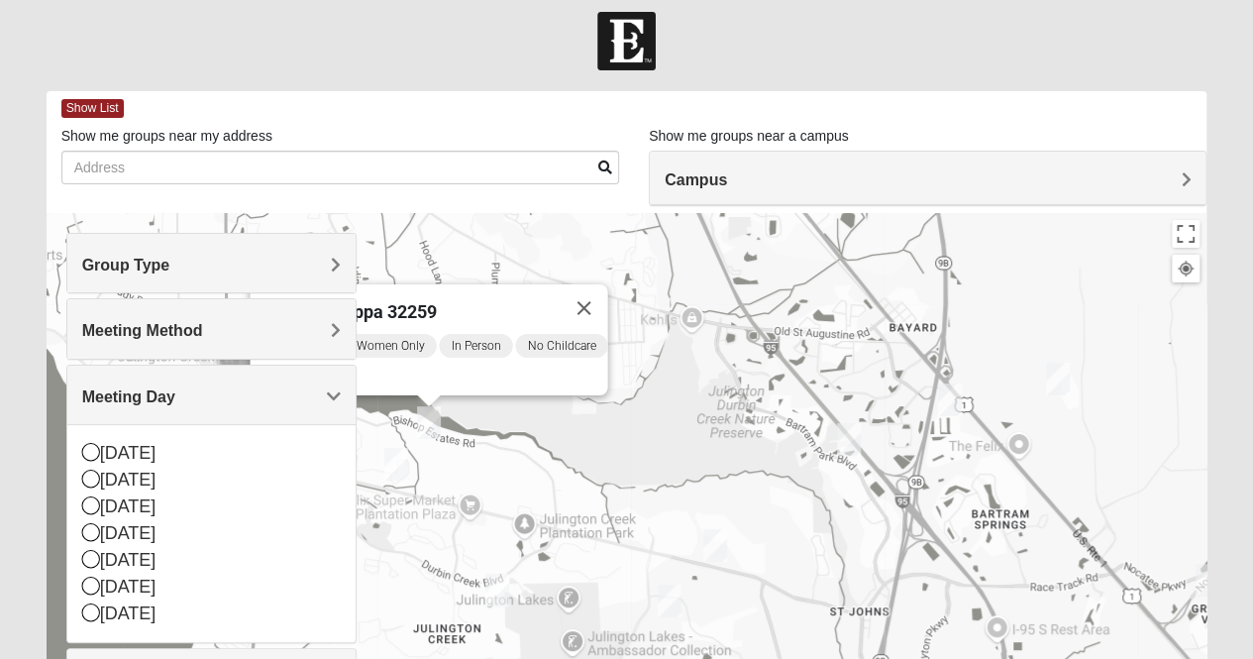
click at [531, 367] on div "Saturday AM Women Only In Person No Childcare Learn More" at bounding box center [435, 363] width 346 height 63
click at [474, 305] on div "Womens Rippa 32259" at bounding box center [411, 308] width 298 height 48
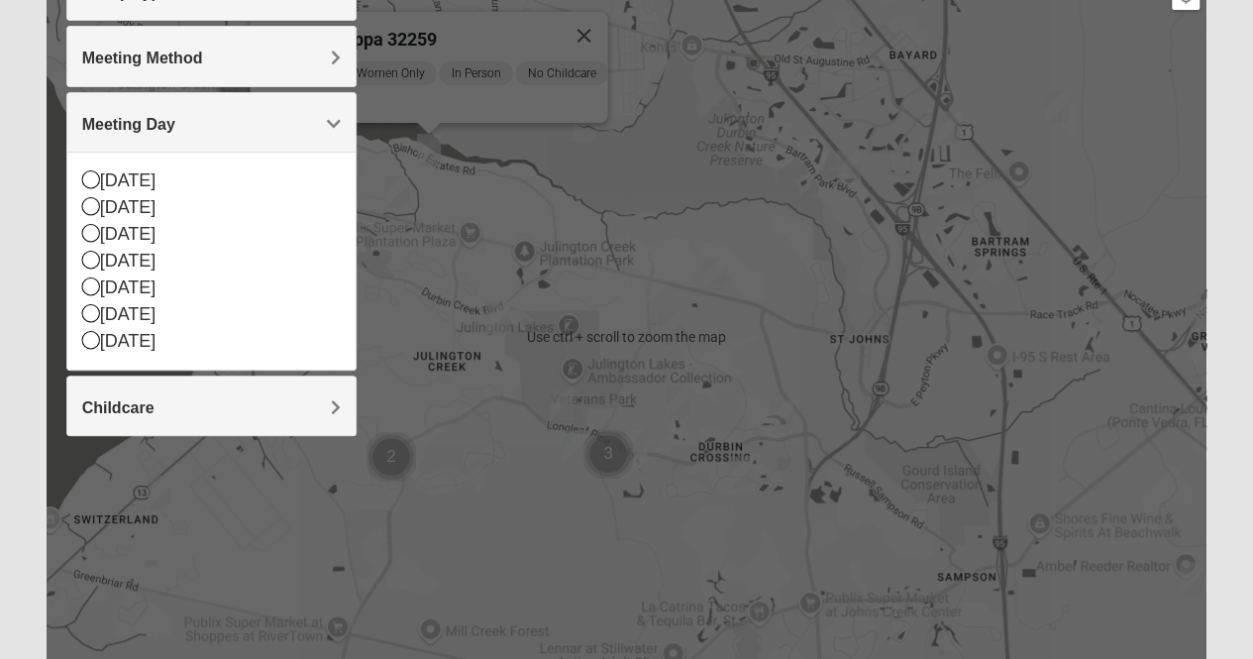
scroll to position [300, 0]
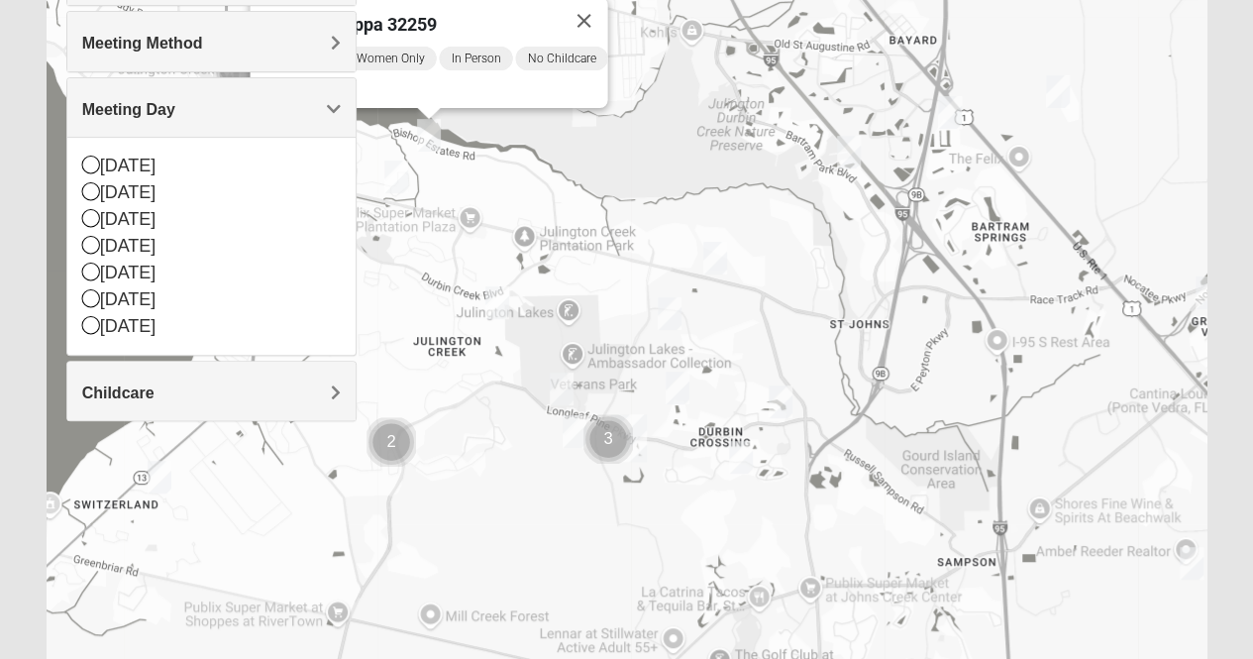
click at [777, 397] on img "Womens Caro 32259" at bounding box center [781, 401] width 40 height 49
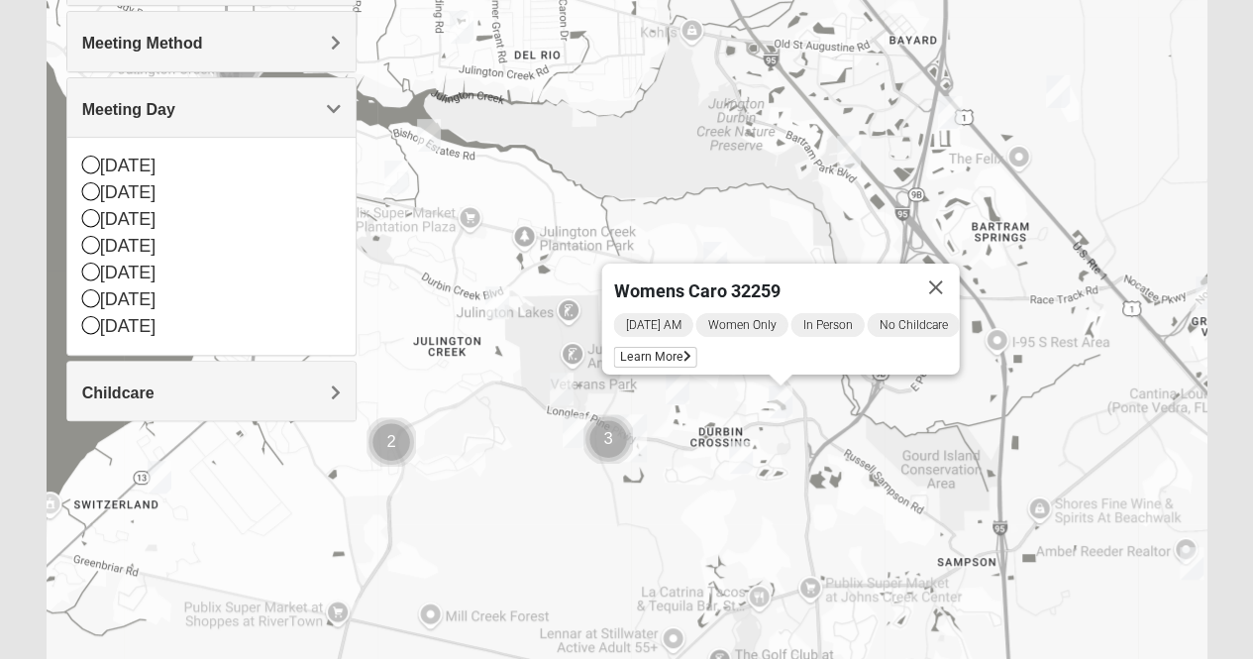
click at [502, 306] on img "Womens Iliff 32259" at bounding box center [498, 302] width 40 height 49
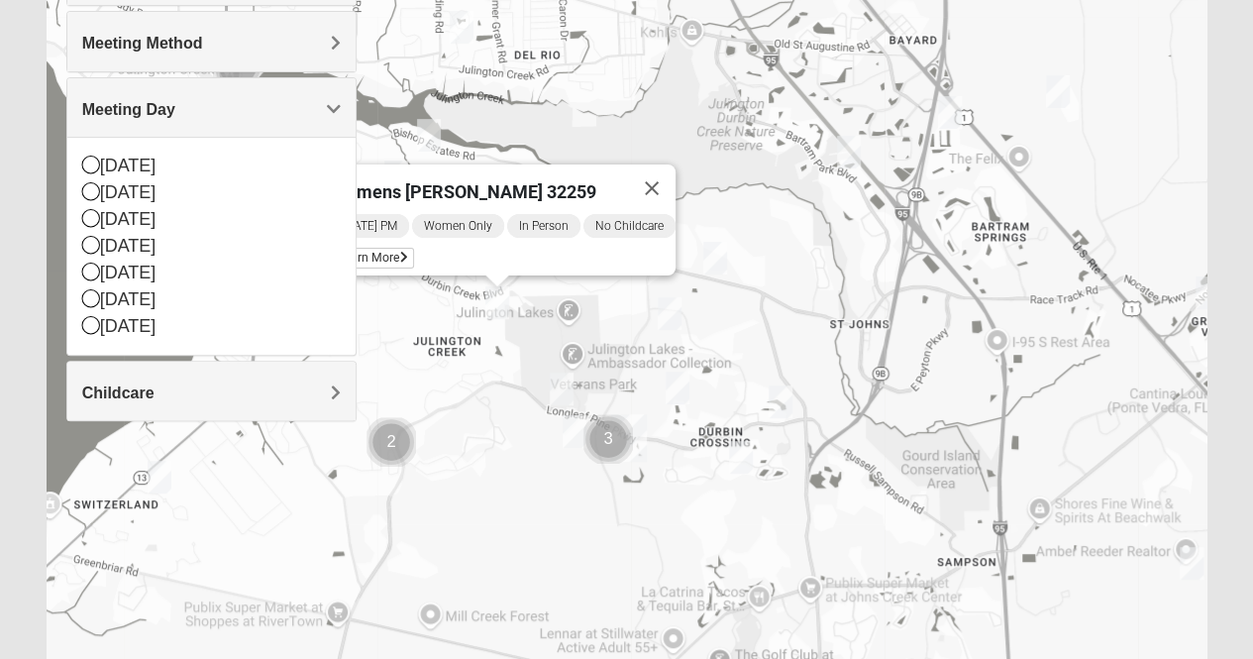
click at [716, 262] on img "Womens Urbanski 32259" at bounding box center [715, 258] width 40 height 49
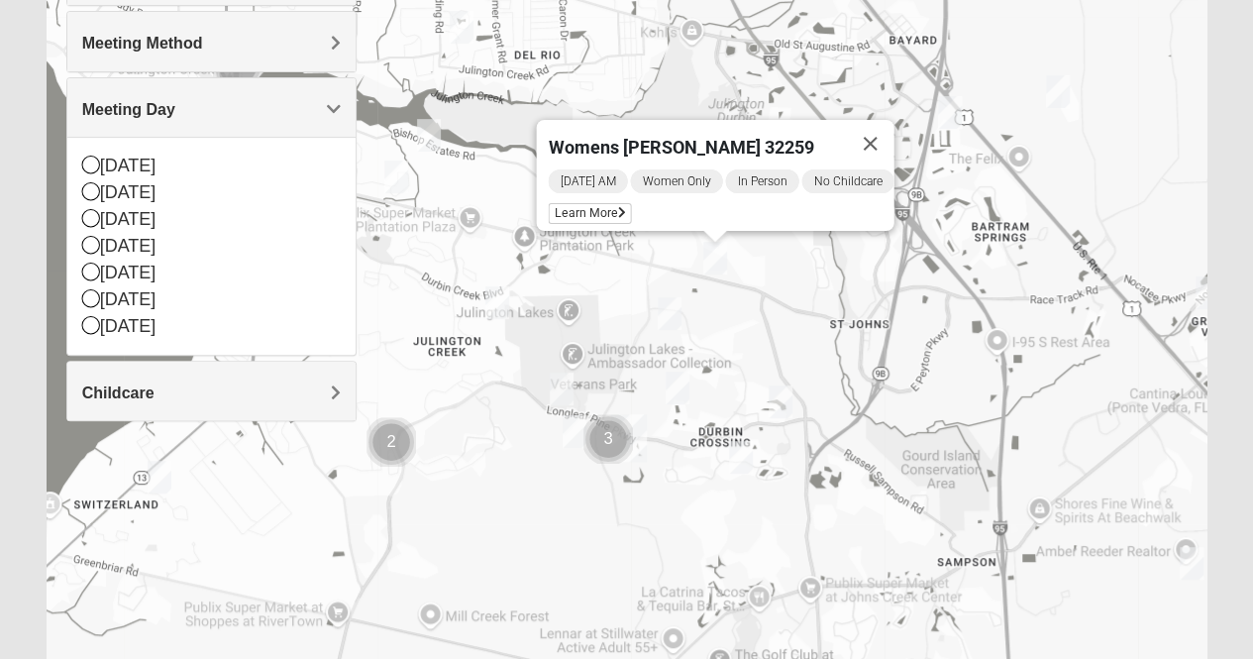
click at [501, 306] on img "Womens Iliff 32259" at bounding box center [498, 302] width 40 height 49
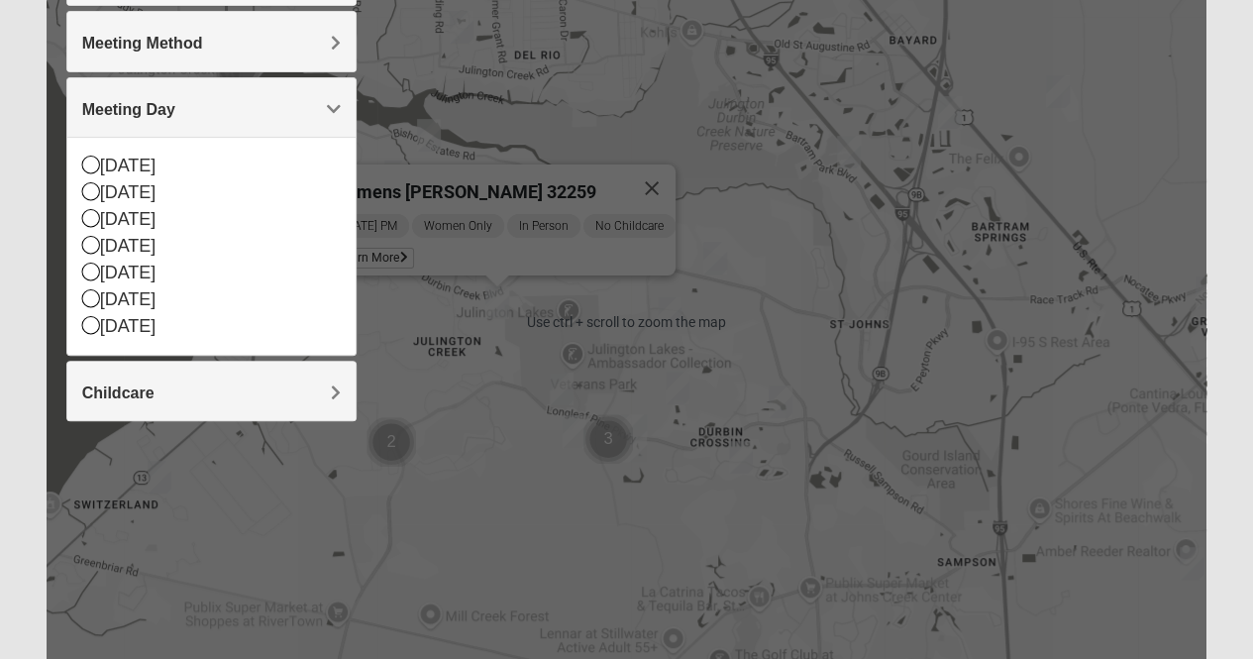
scroll to position [301, 0]
click at [414, 461] on img "Cluster of 2 groups" at bounding box center [391, 440] width 65 height 65
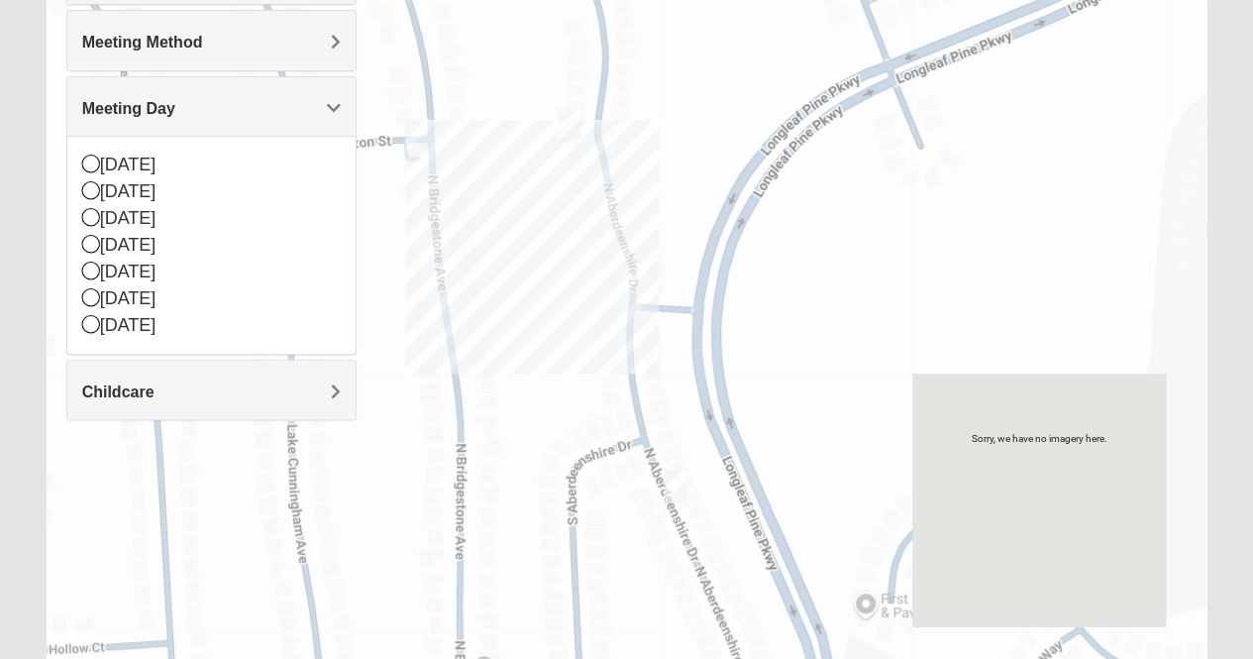
click at [573, 129] on img "Womens Crane 32259" at bounding box center [570, 125] width 40 height 49
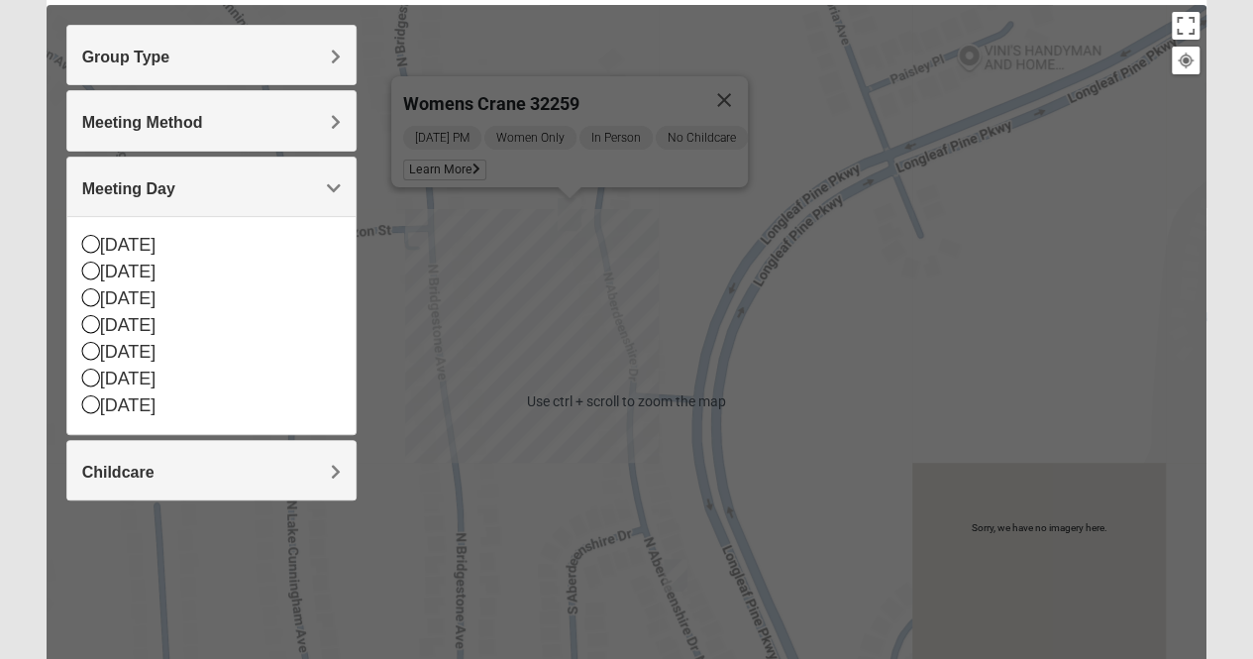
scroll to position [220, 0]
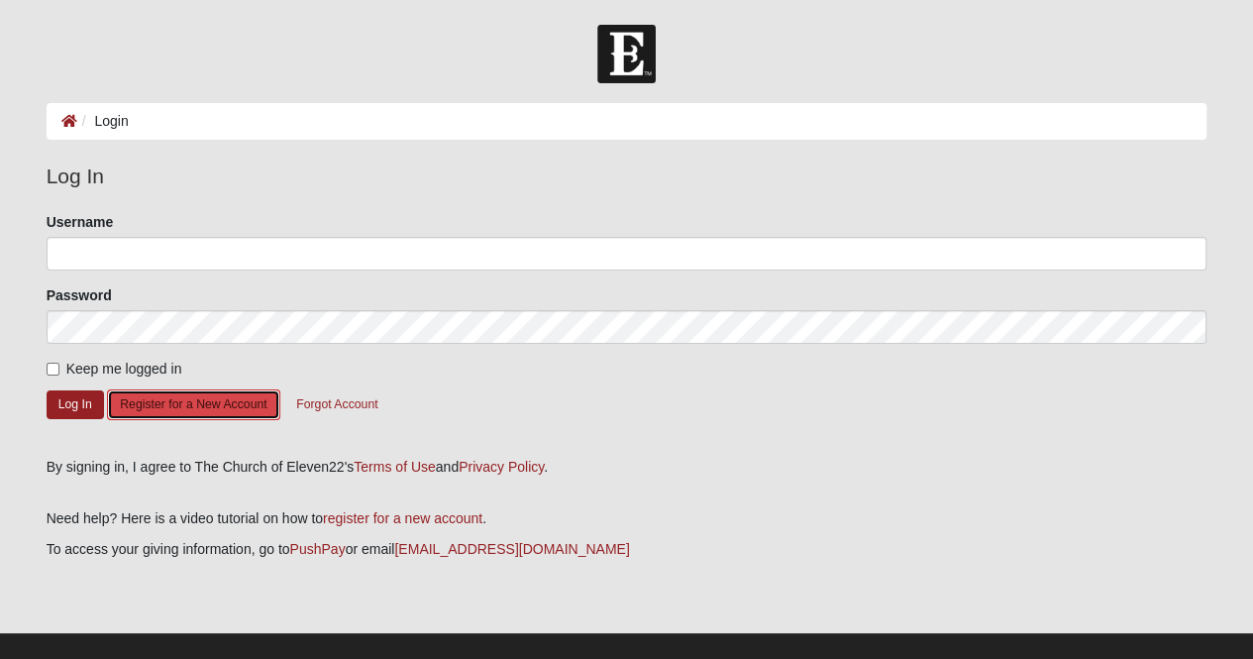
click at [186, 402] on button "Register for a New Account" at bounding box center [193, 404] width 172 height 31
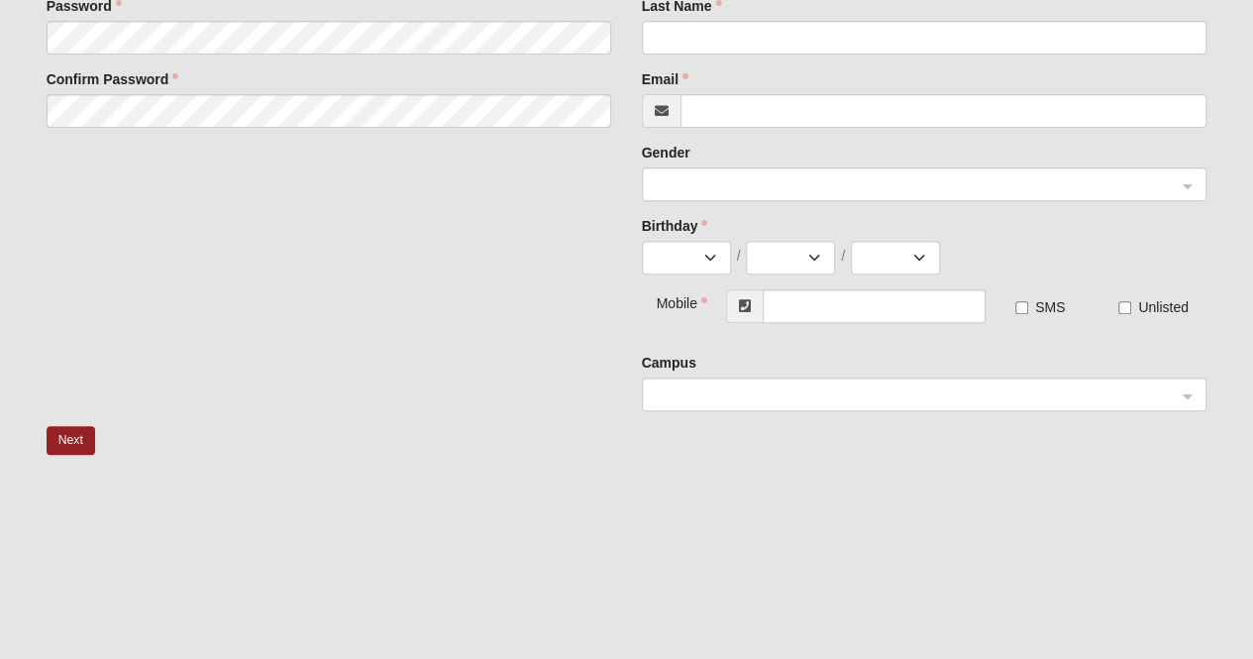
scroll to position [305, 0]
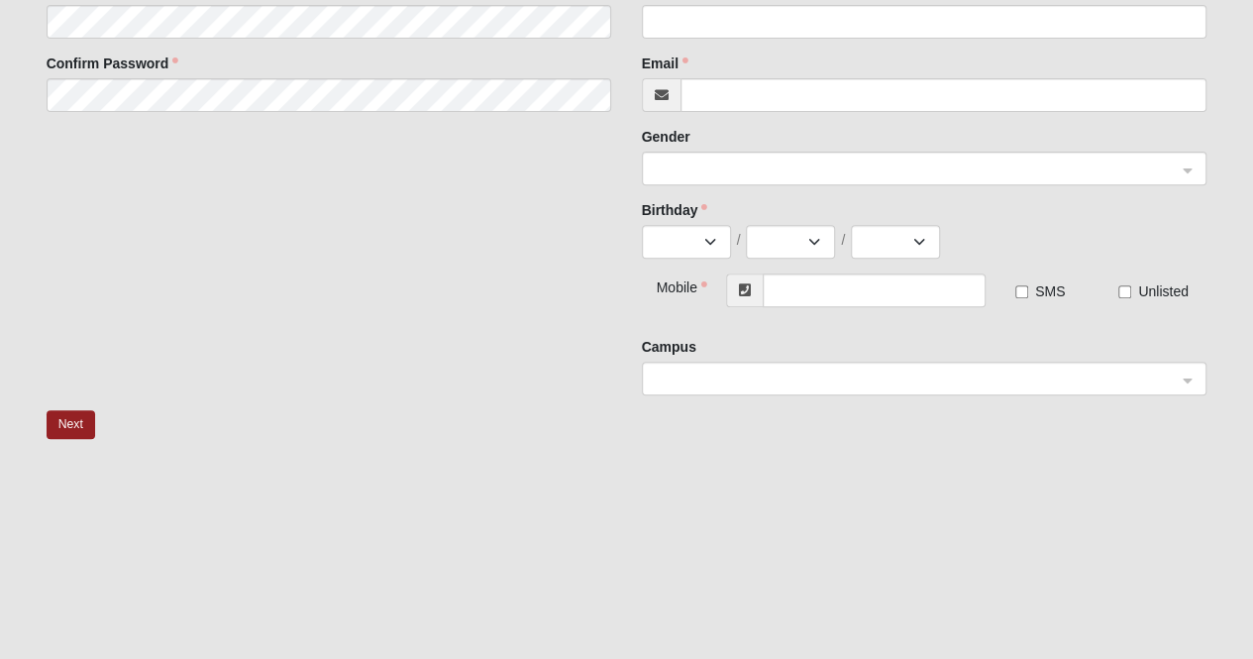
click at [761, 384] on span at bounding box center [916, 380] width 522 height 22
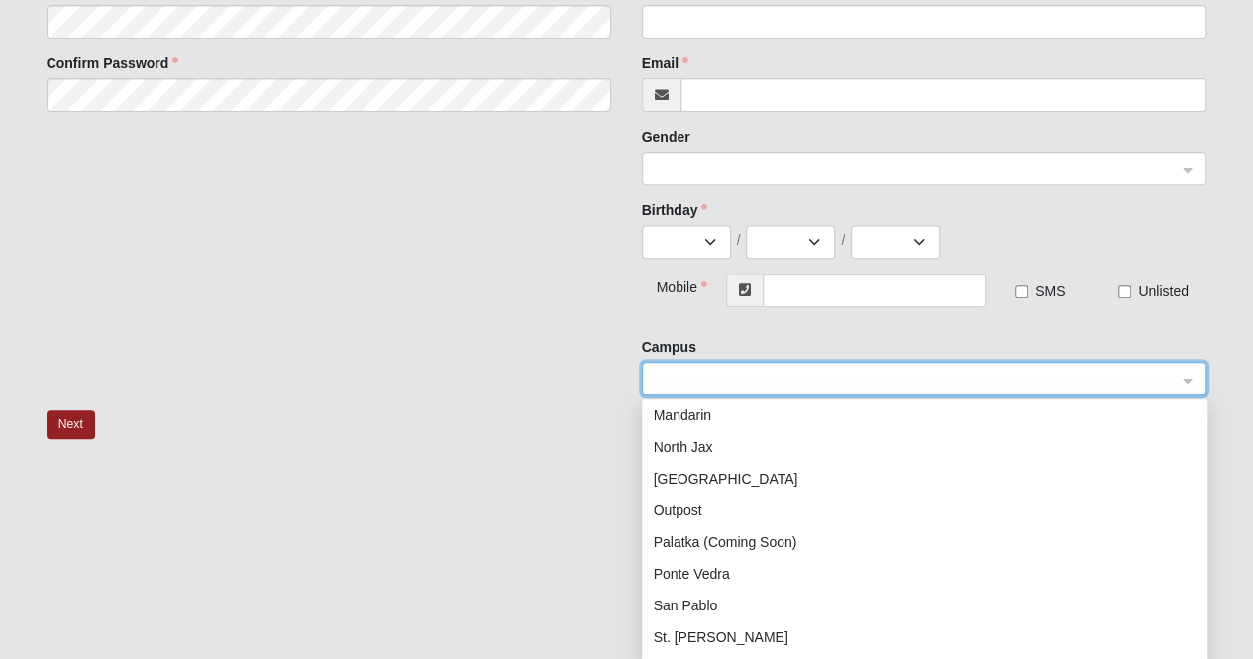
scroll to position [202, 0]
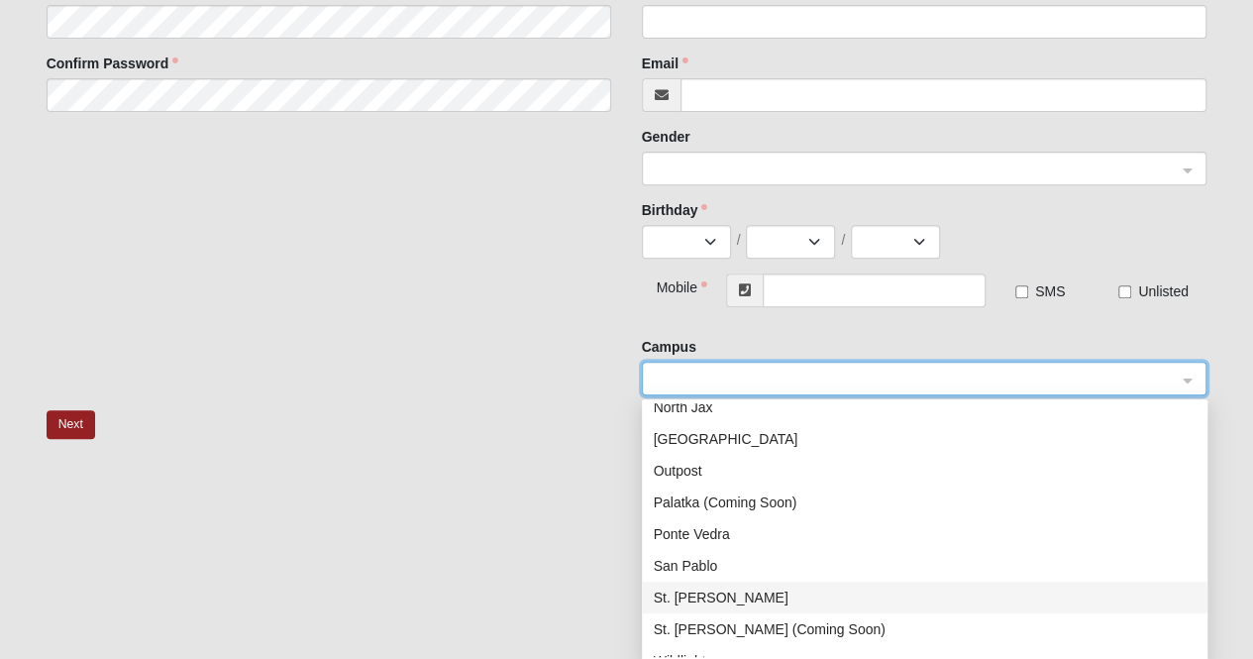
click at [717, 599] on div "St. Johns" at bounding box center [925, 598] width 542 height 22
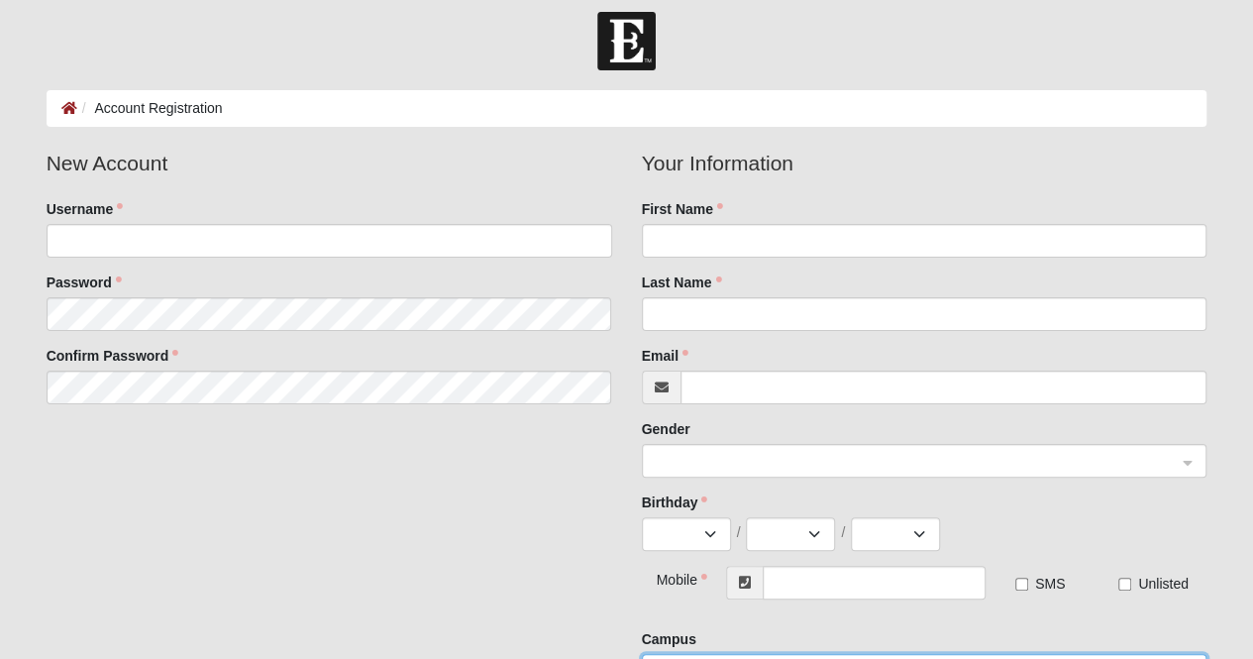
scroll to position [8, 0]
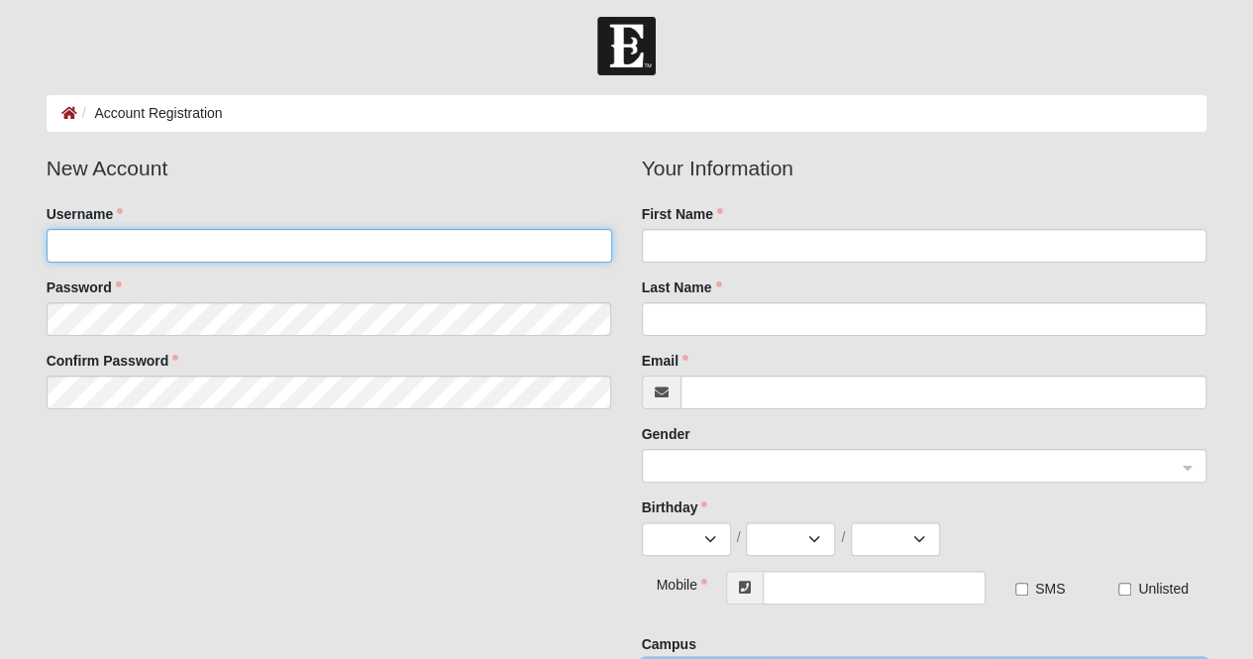
click at [223, 235] on input "Username" at bounding box center [330, 246] width 566 height 34
type input "KerryWhite"
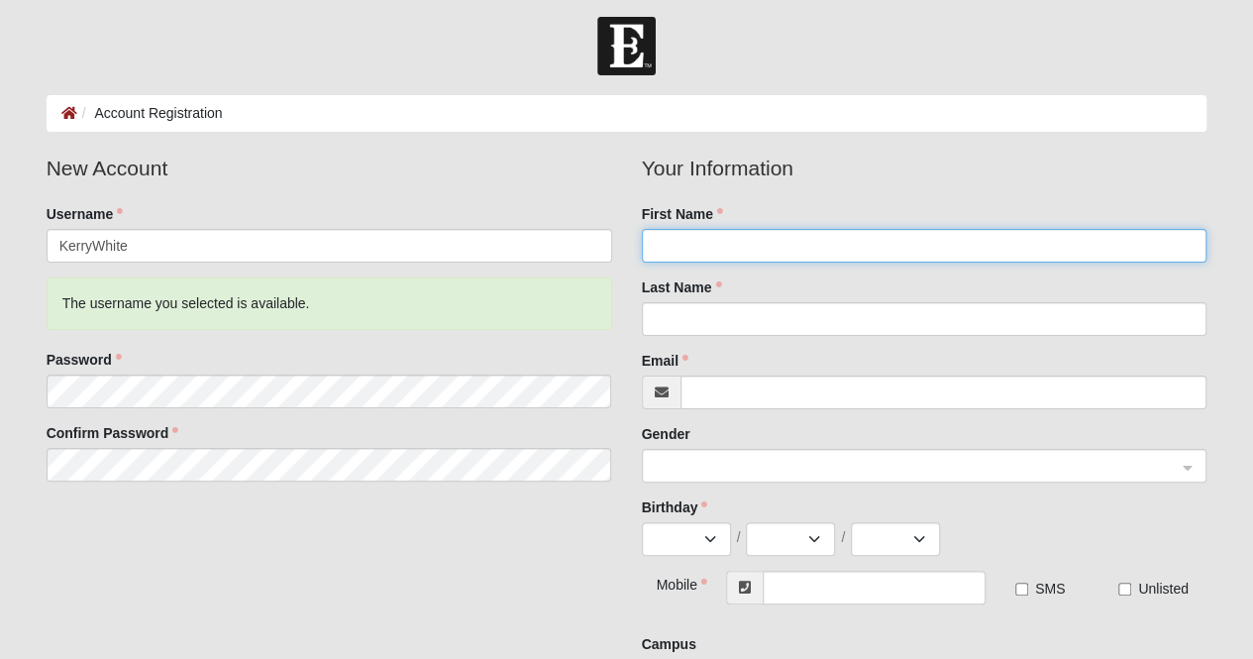
click at [693, 242] on input "First Name" at bounding box center [925, 246] width 566 height 34
type input "Kerry"
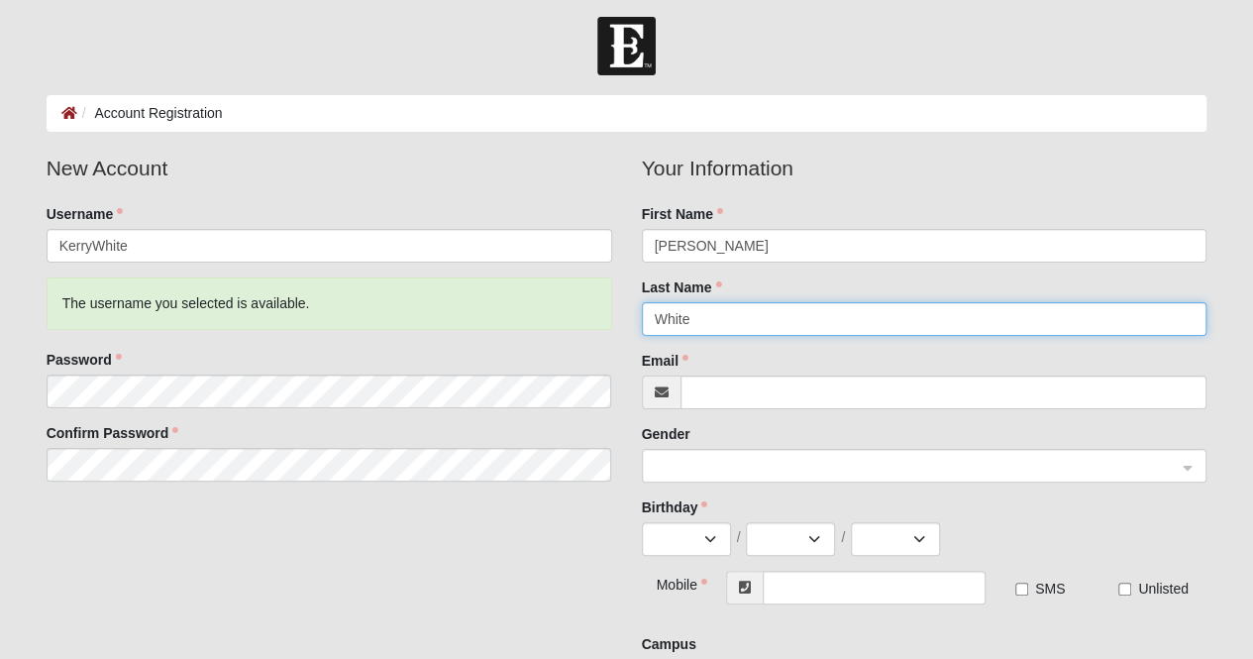
type input "White"
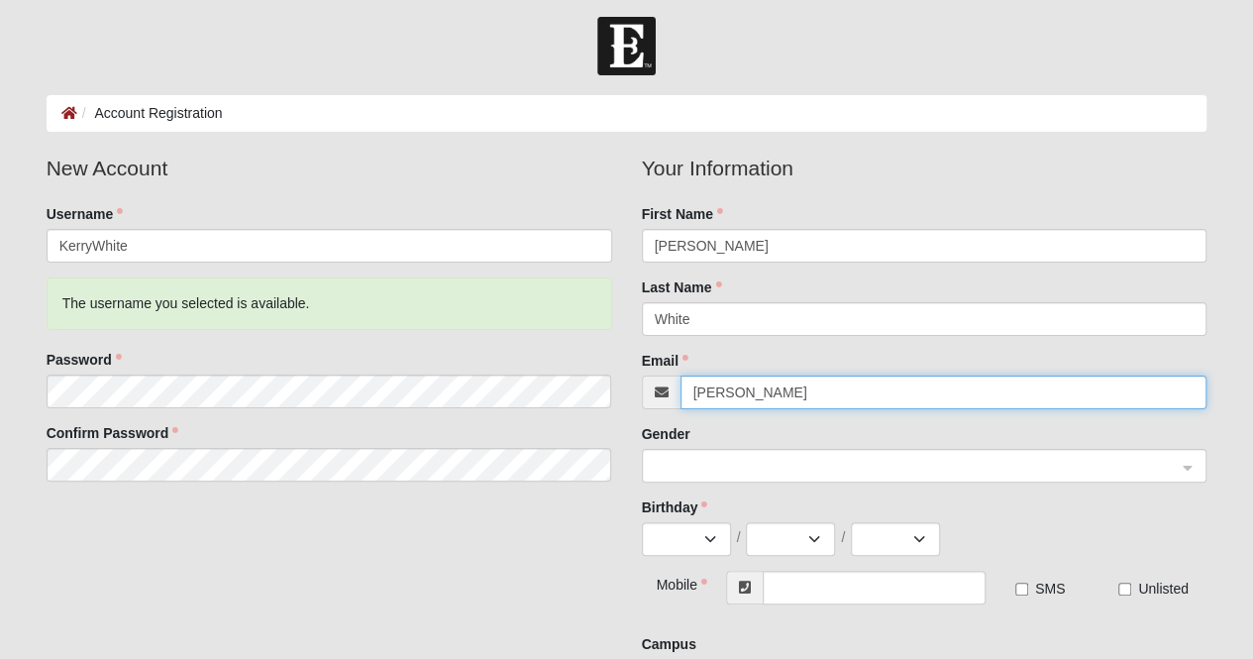
type input "[PERSON_NAME][EMAIL_ADDRESS][DOMAIN_NAME]"
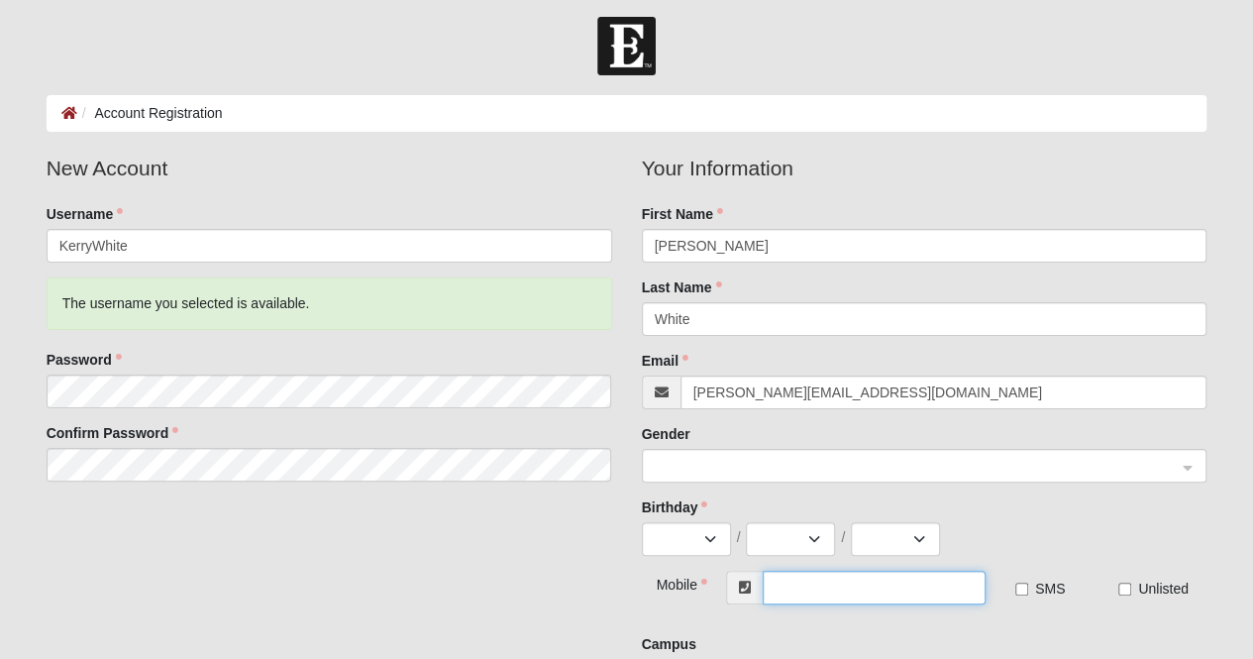
type input "[PHONE_NUMBER]"
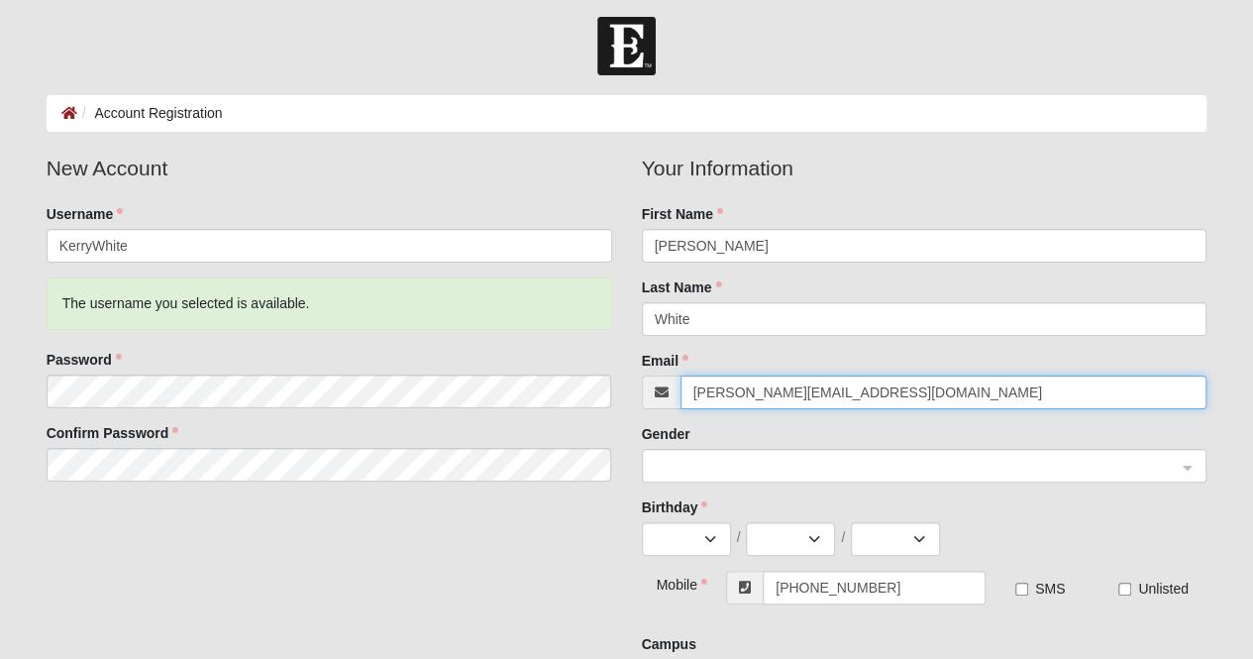
click at [814, 465] on span at bounding box center [916, 467] width 522 height 22
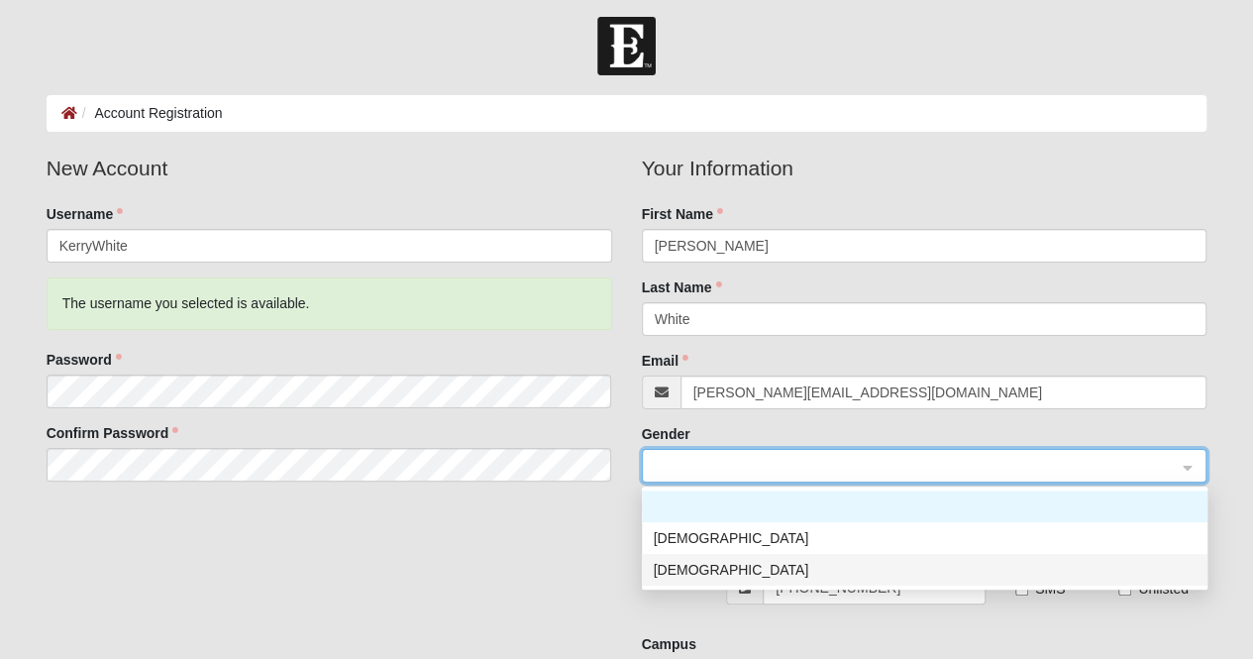
click at [701, 572] on div "[DEMOGRAPHIC_DATA]" at bounding box center [925, 570] width 542 height 22
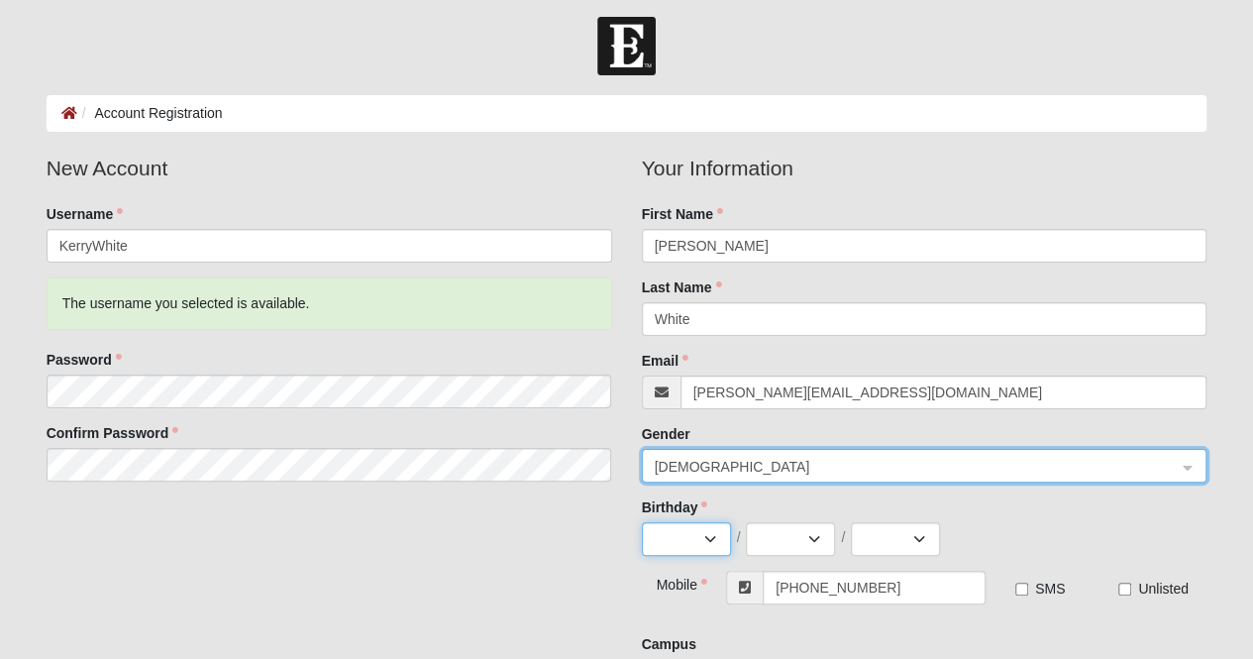
click at [682, 544] on select "Jan Feb Mar Apr May Jun Jul Aug Sep Oct Nov Dec" at bounding box center [686, 539] width 89 height 34
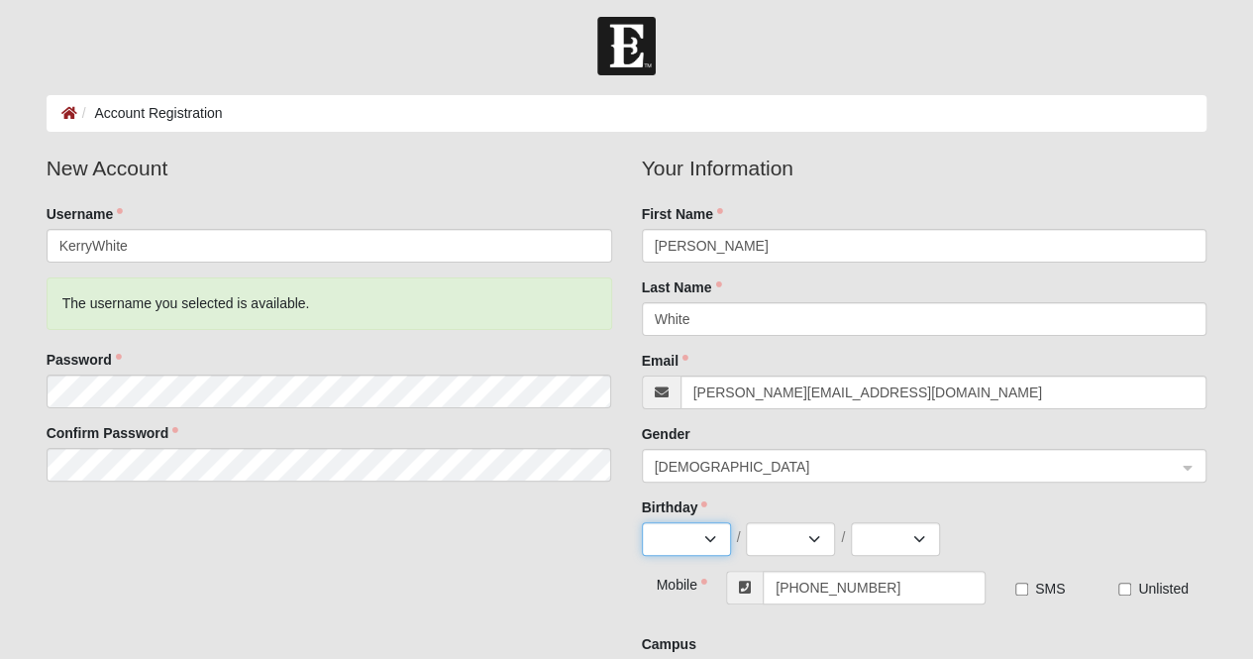
select select "12"
click at [642, 522] on select "Jan Feb Mar Apr May Jun Jul Aug Sep Oct Nov Dec" at bounding box center [686, 539] width 89 height 34
click at [810, 535] on select "1 2 3 4 5 6 7 8 9 10 11 12 13 14 15 16 17 18 19 20 21 22 23 24 25 26 27 28 29 3…" at bounding box center [790, 539] width 89 height 34
select select "27"
click at [746, 522] on select "1 2 3 4 5 6 7 8 9 10 11 12 13 14 15 16 17 18 19 20 21 22 23 24 25 26 27 28 29 3…" at bounding box center [790, 539] width 89 height 34
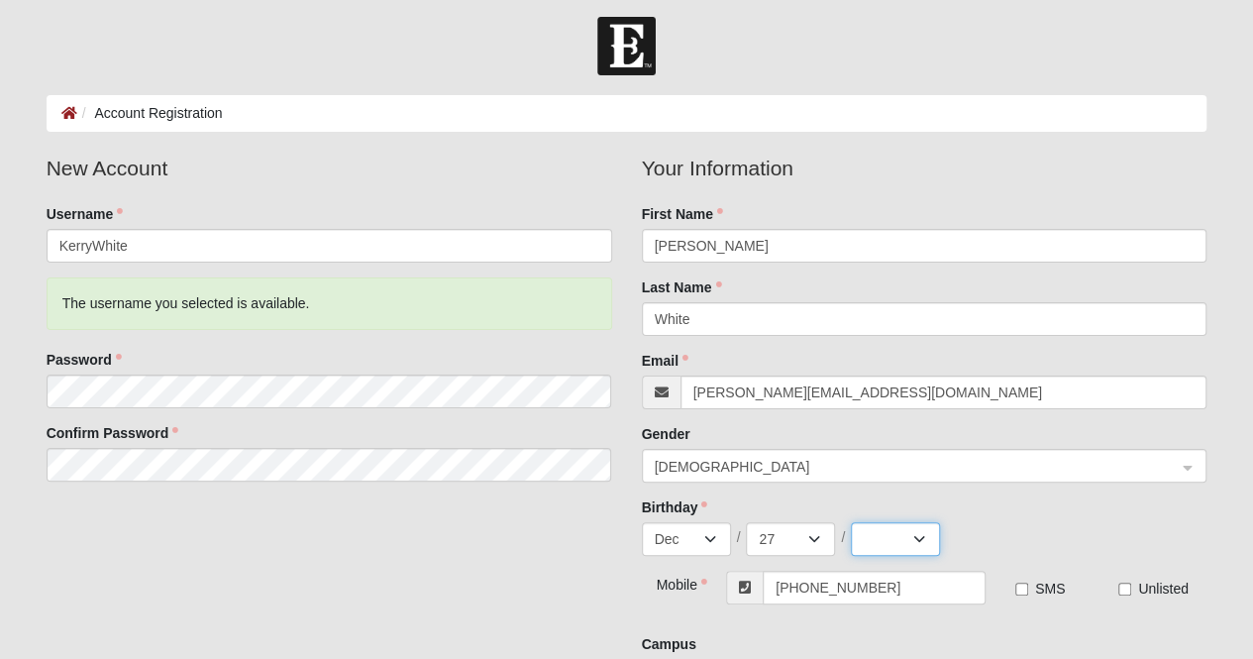
click at [903, 544] on select "2025 2024 2023 2022 2021 2020 2019 2018 2017 2016 2015 2014 2013 2012 2011 2010…" at bounding box center [895, 539] width 89 height 34
select select "1979"
click at [851, 522] on select "2025 2024 2023 2022 2021 2020 2019 2018 2017 2016 2015 2014 2013 2012 2011 2010…" at bounding box center [895, 539] width 89 height 34
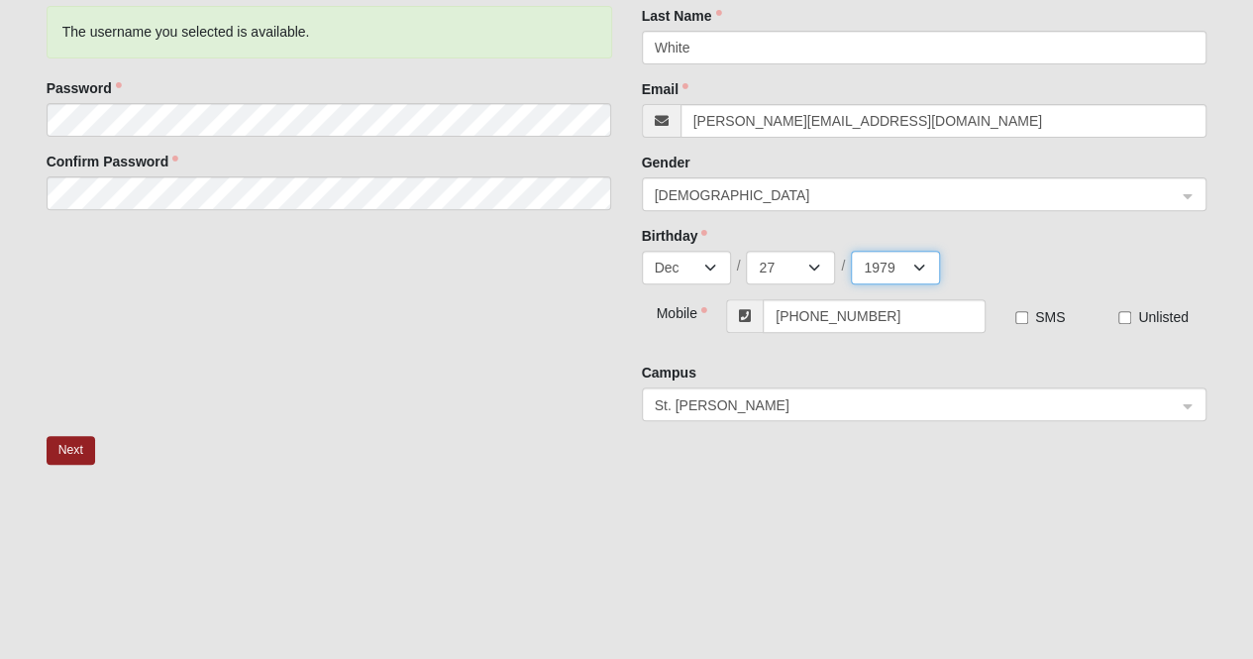
scroll to position [281, 0]
click at [78, 443] on button "Next" at bounding box center [71, 448] width 49 height 29
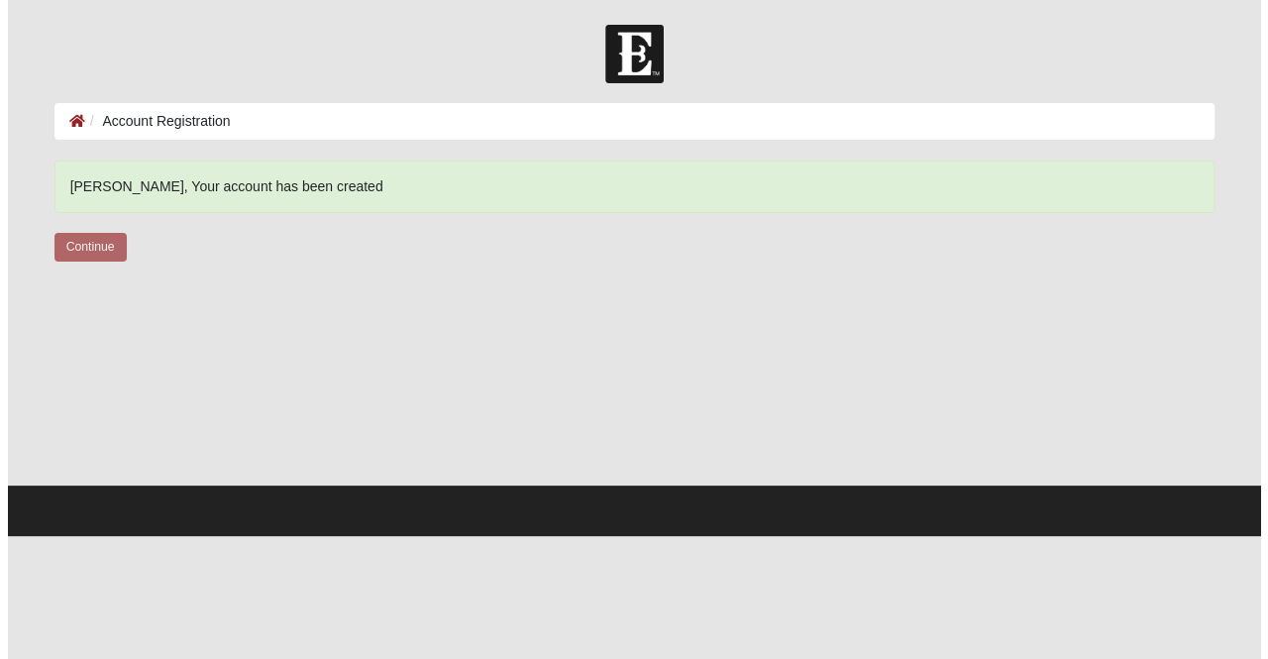
scroll to position [0, 0]
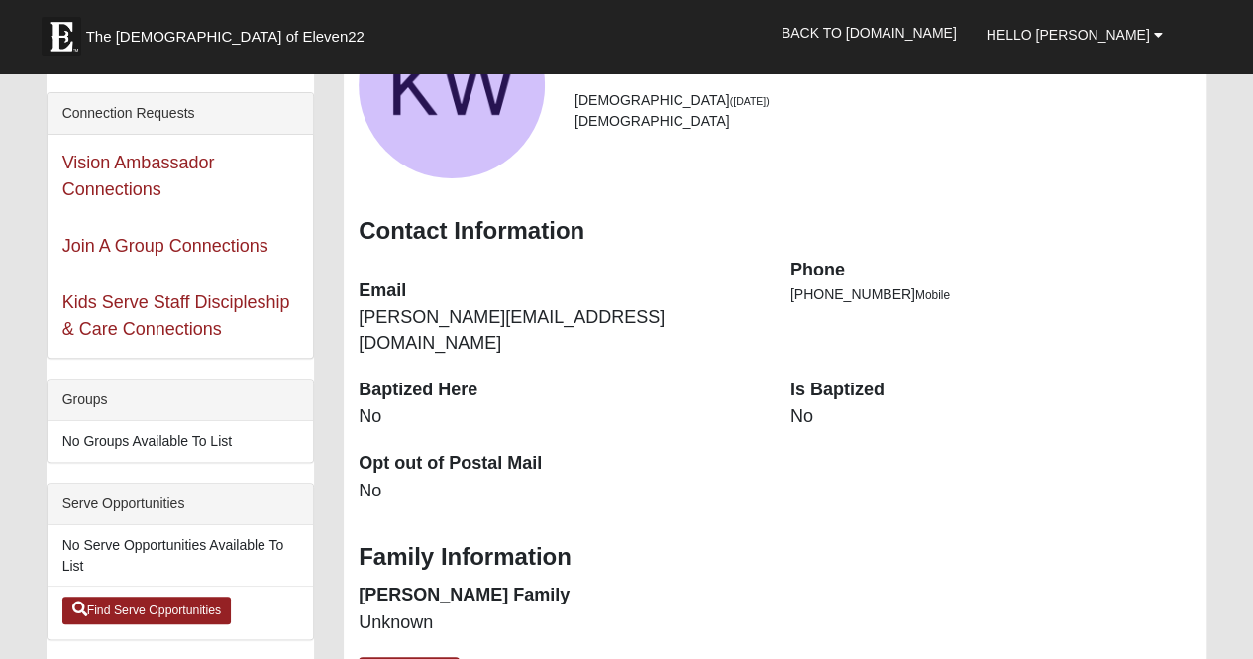
scroll to position [192, 0]
click at [146, 605] on link "Find Serve Opportunities" at bounding box center [146, 610] width 169 height 28
